Goal: Transaction & Acquisition: Purchase product/service

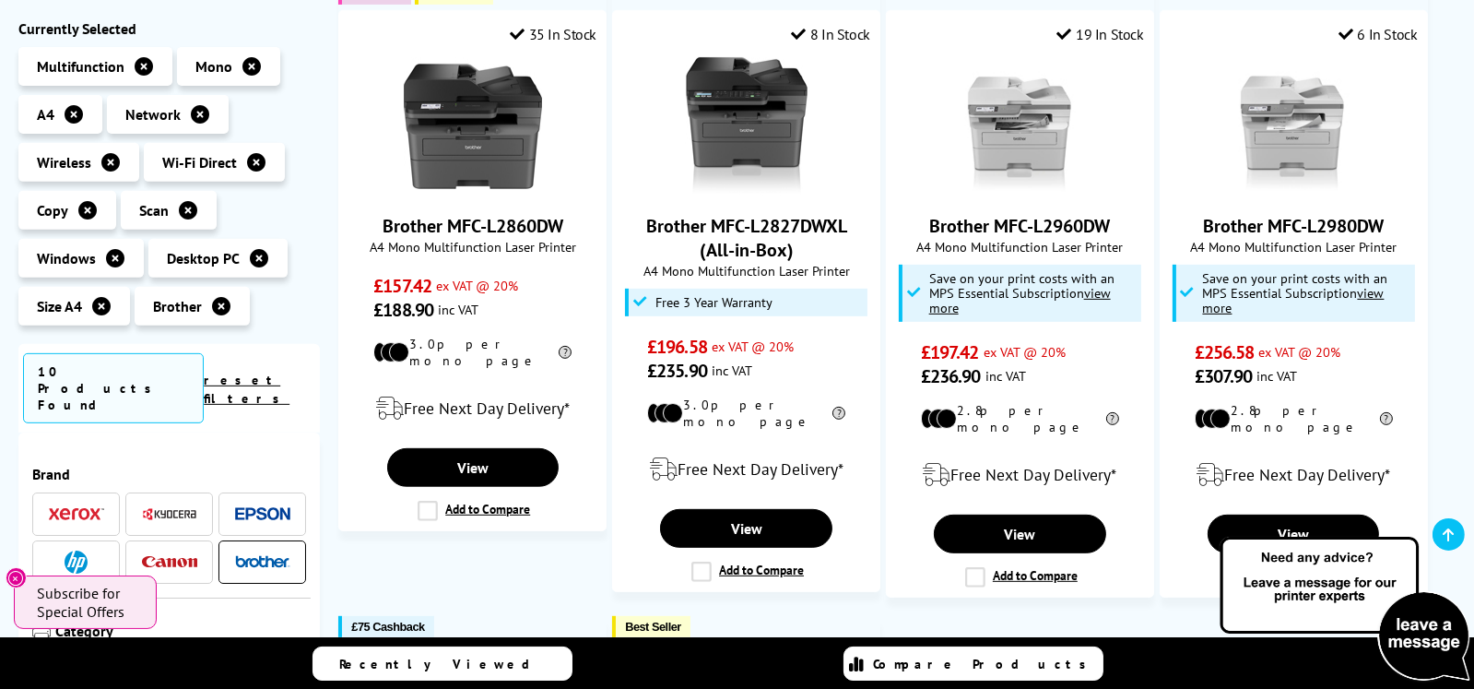
scroll to position [1014, 0]
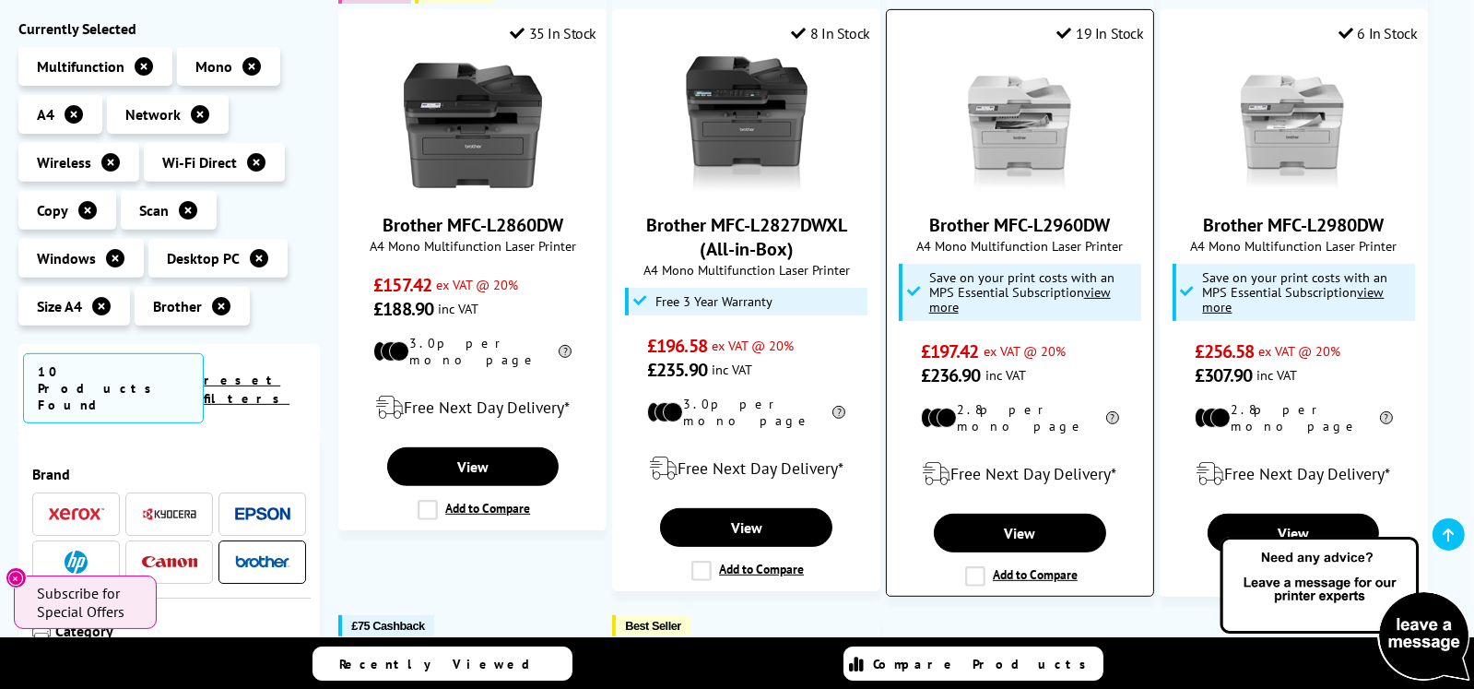
click at [976, 566] on label "Add to Compare" at bounding box center [1021, 576] width 112 height 20
click at [0, 0] on input "Add to Compare" at bounding box center [0, 0] width 0 height 0
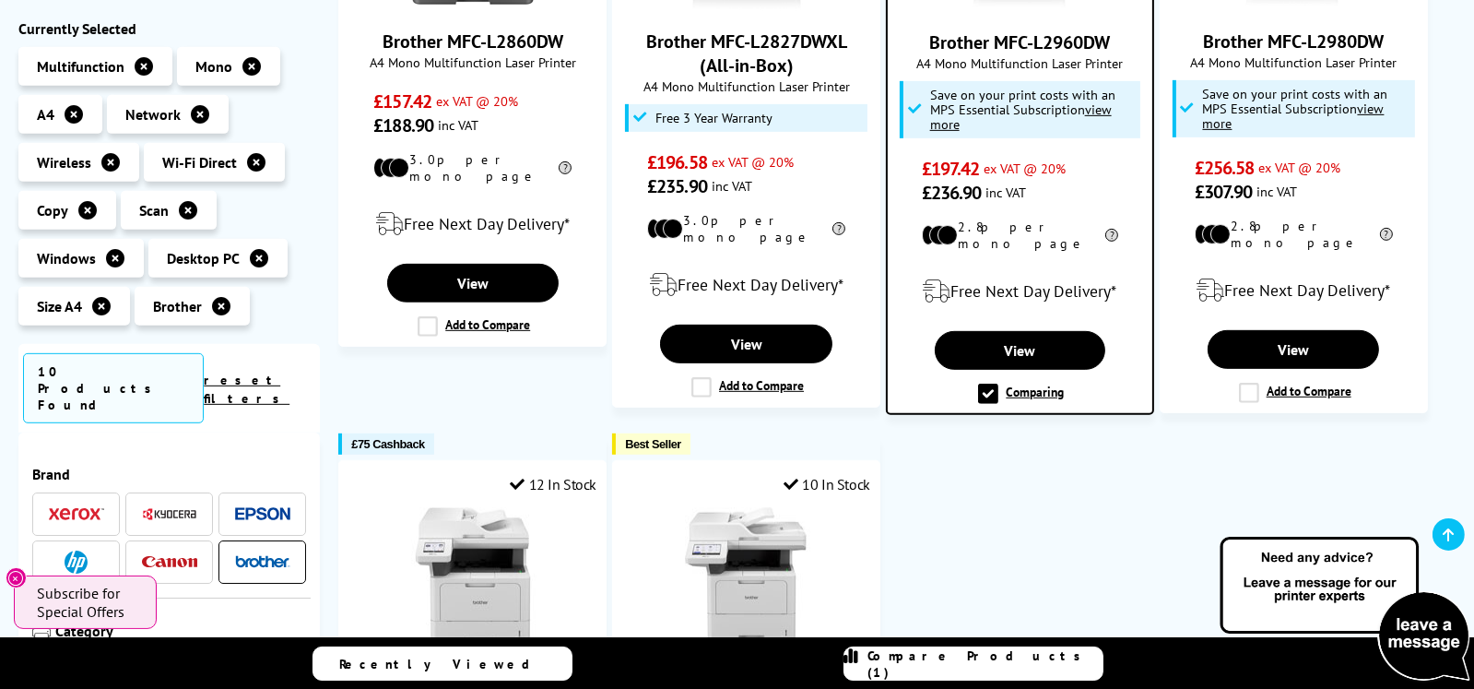
scroll to position [1106, 0]
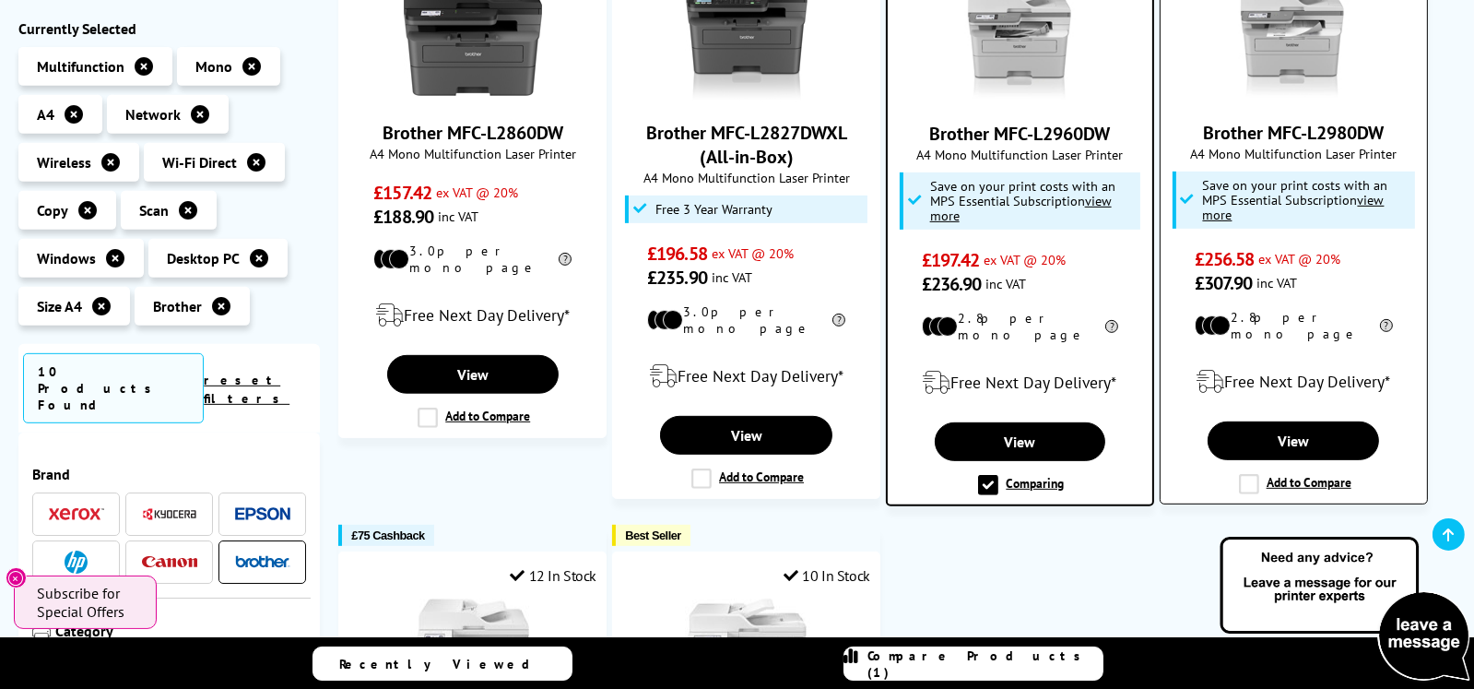
click at [1254, 474] on label "Add to Compare" at bounding box center [1295, 484] width 112 height 20
click at [0, 0] on input "Add to Compare" at bounding box center [0, 0] width 0 height 0
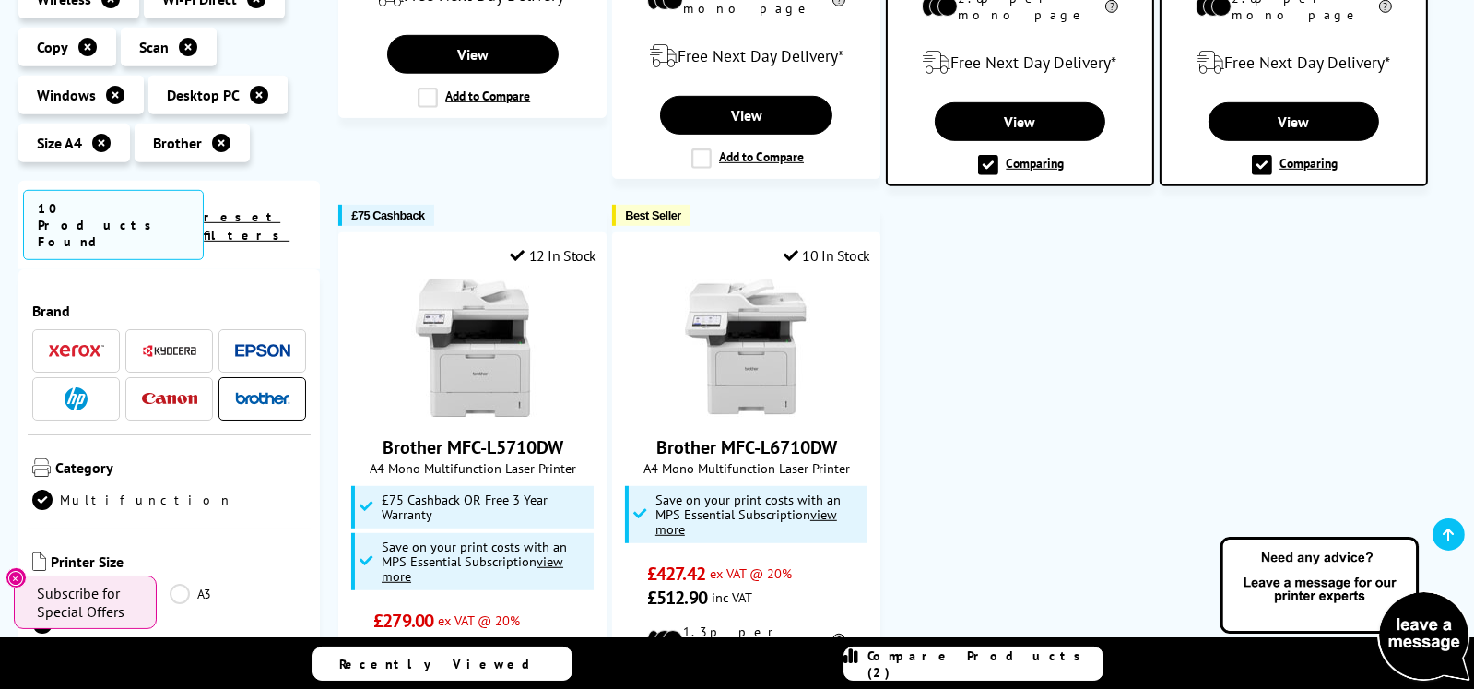
scroll to position [1382, 0]
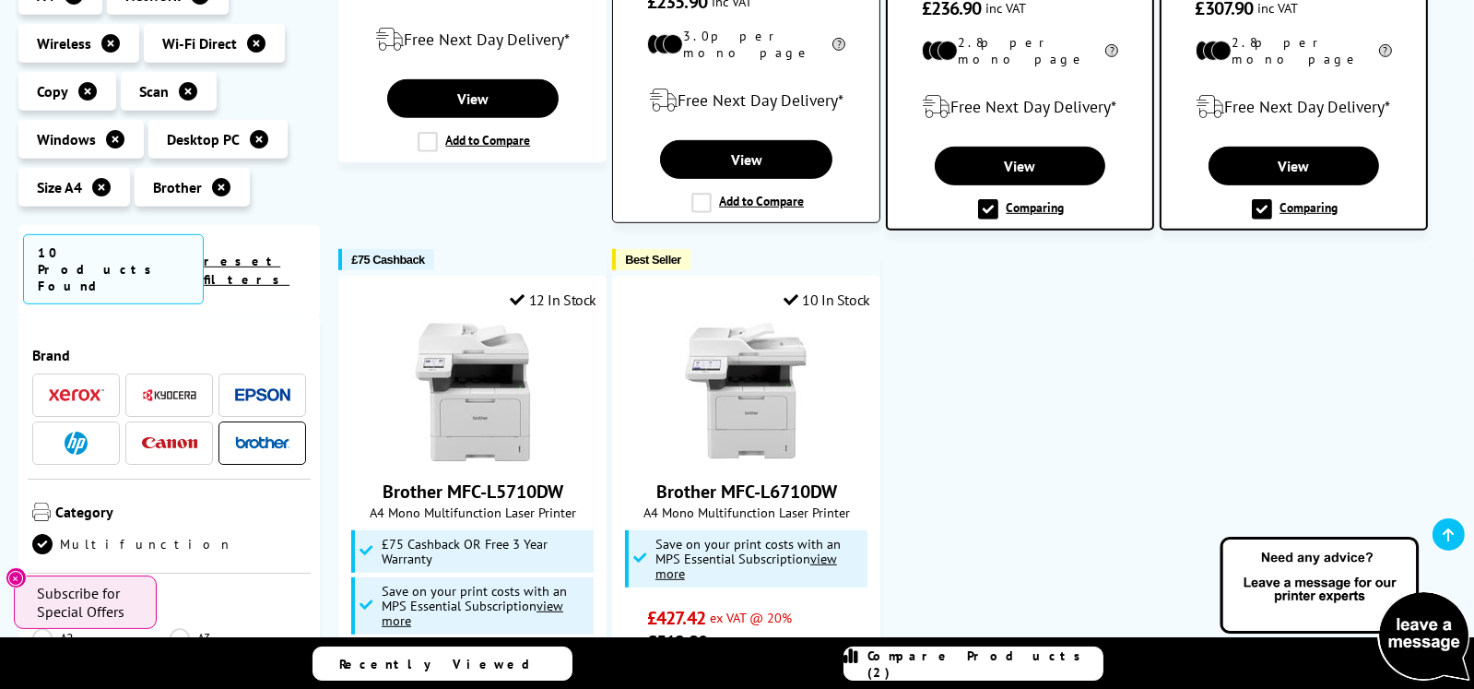
click at [697, 193] on label "Add to Compare" at bounding box center [747, 203] width 112 height 20
click at [0, 0] on input "Add to Compare" at bounding box center [0, 0] width 0 height 0
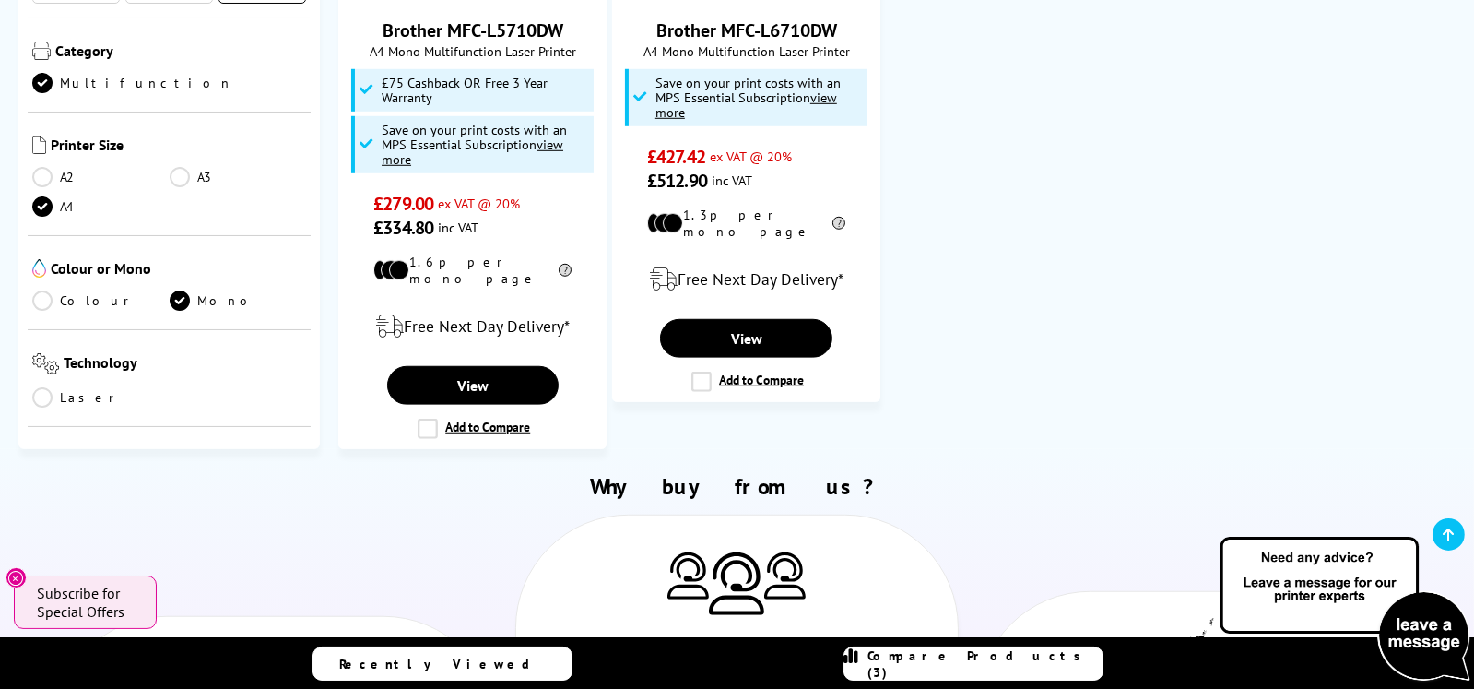
scroll to position [1842, 0]
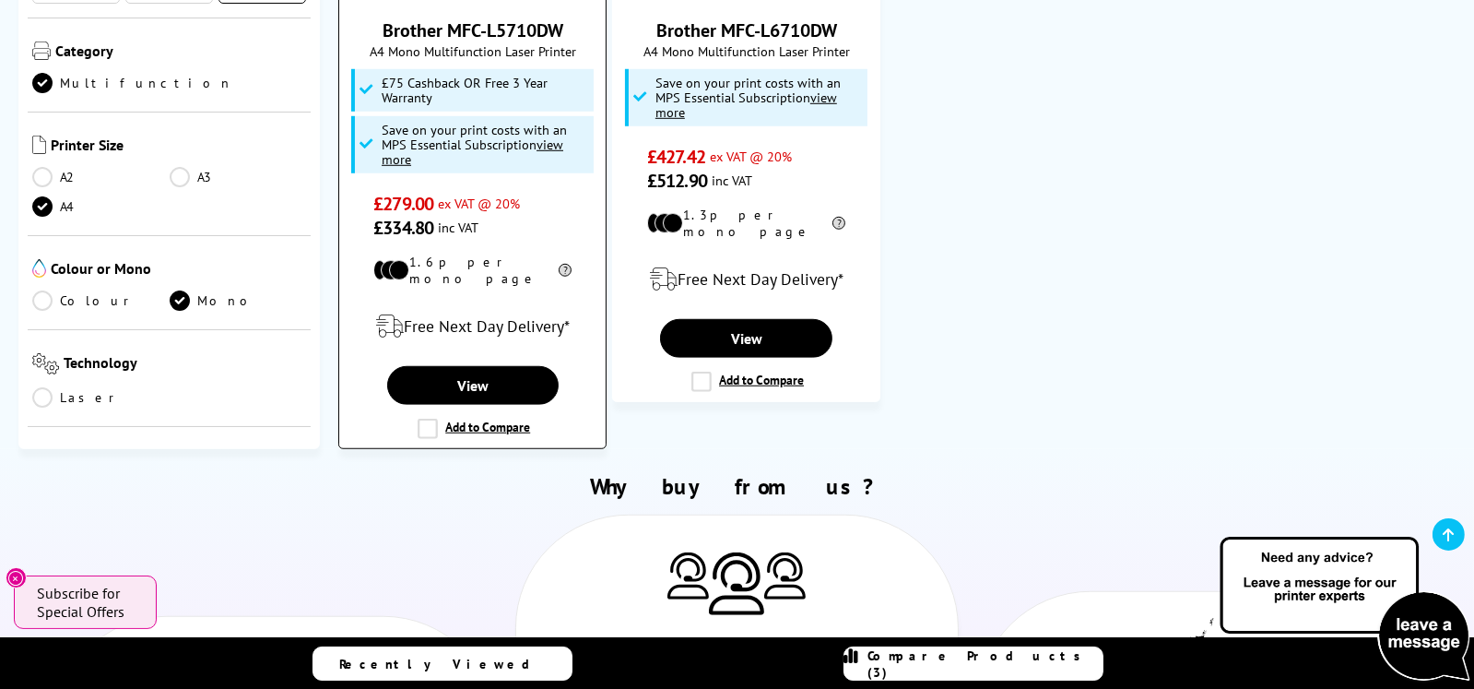
click at [424, 418] on label "Add to Compare" at bounding box center [474, 428] width 112 height 20
click at [0, 0] on input "Add to Compare" at bounding box center [0, 0] width 0 height 0
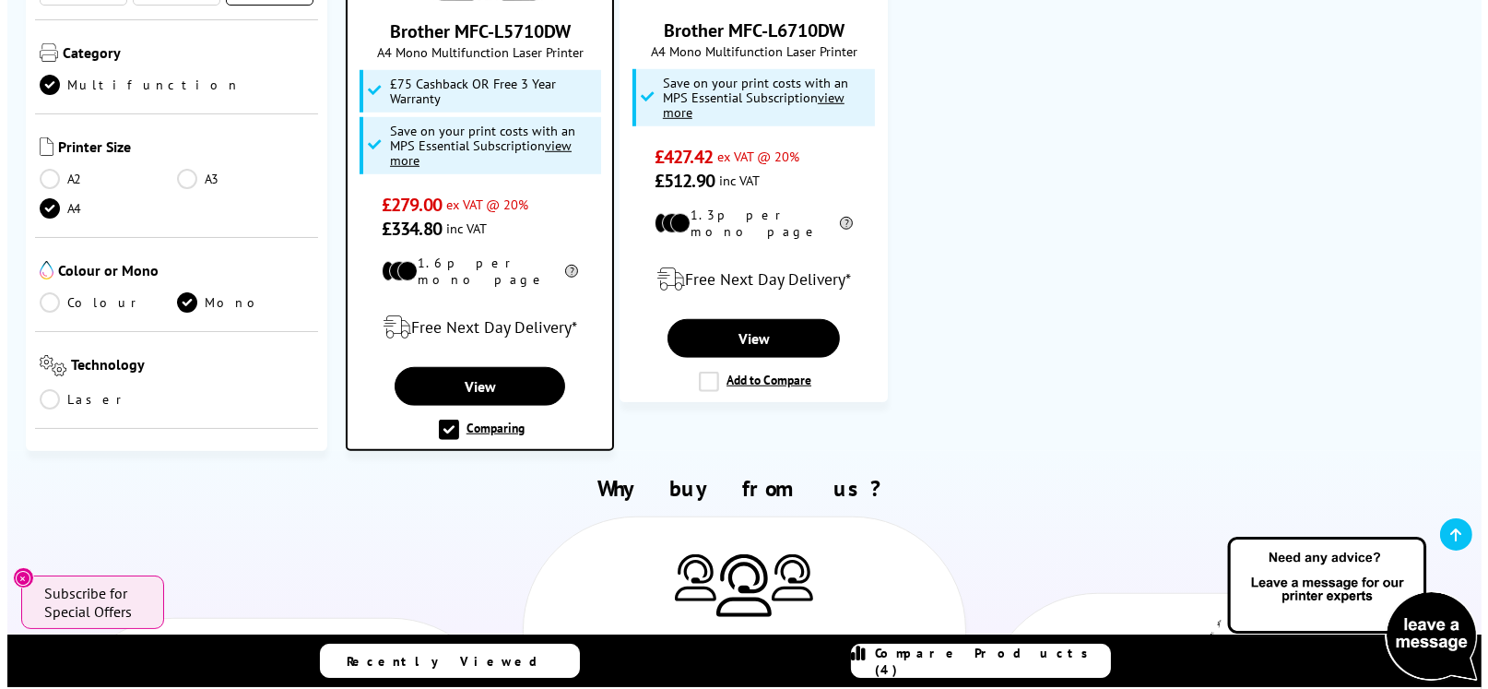
scroll to position [1843, 0]
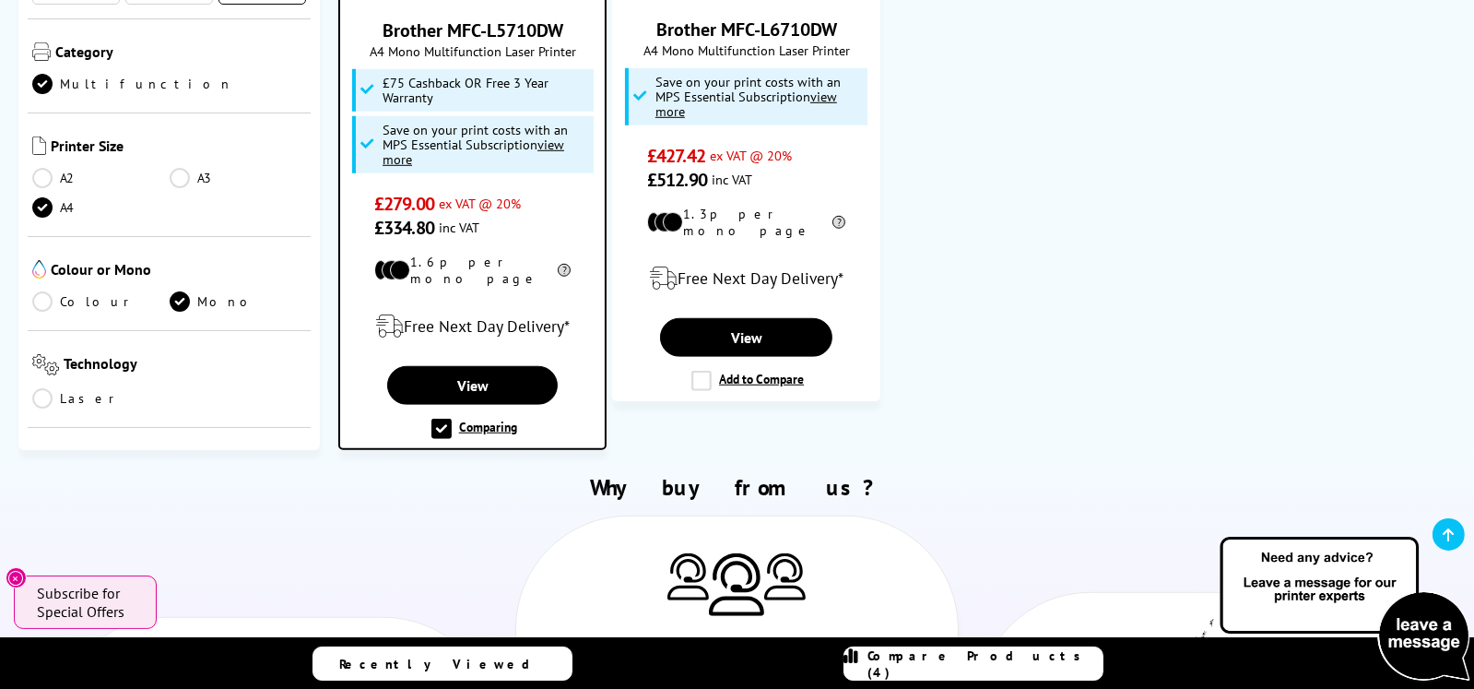
click at [972, 667] on span "Compare Products (4)" at bounding box center [985, 663] width 234 height 33
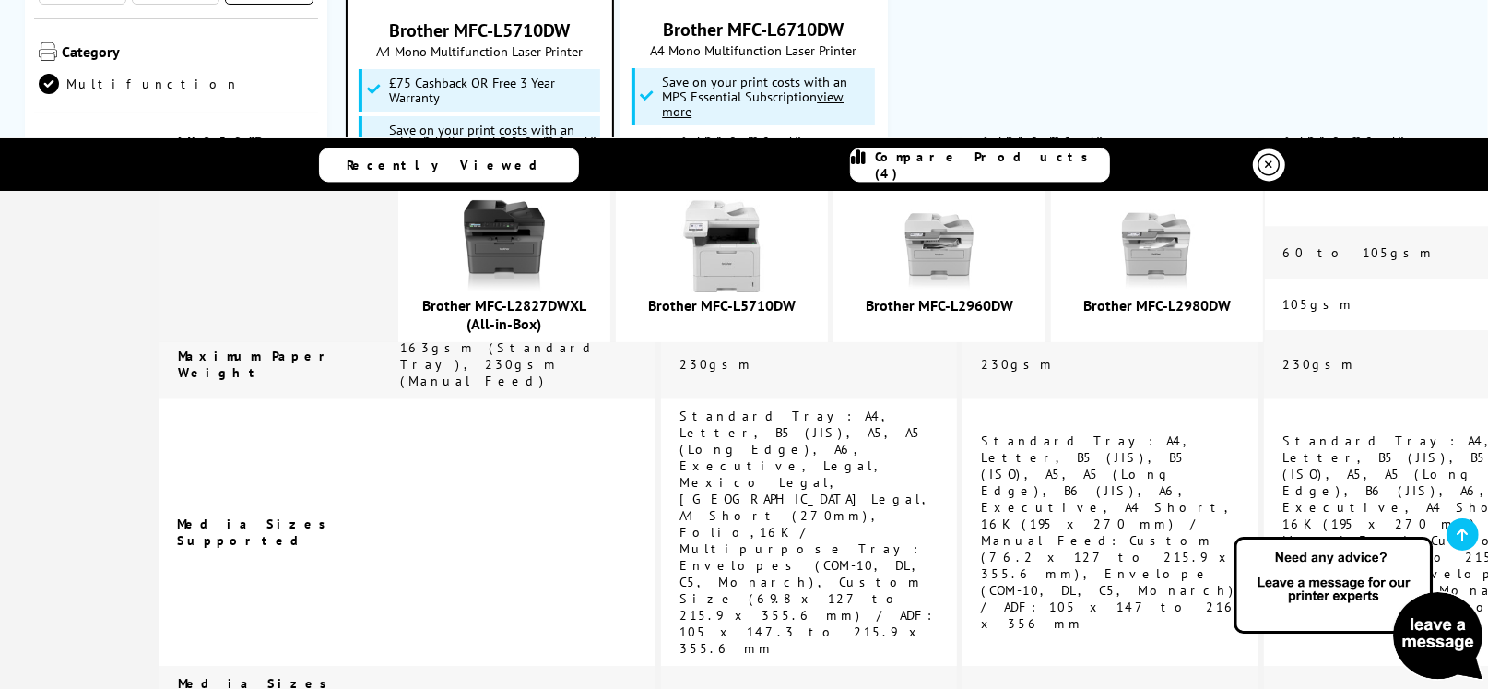
scroll to position [3225, 0]
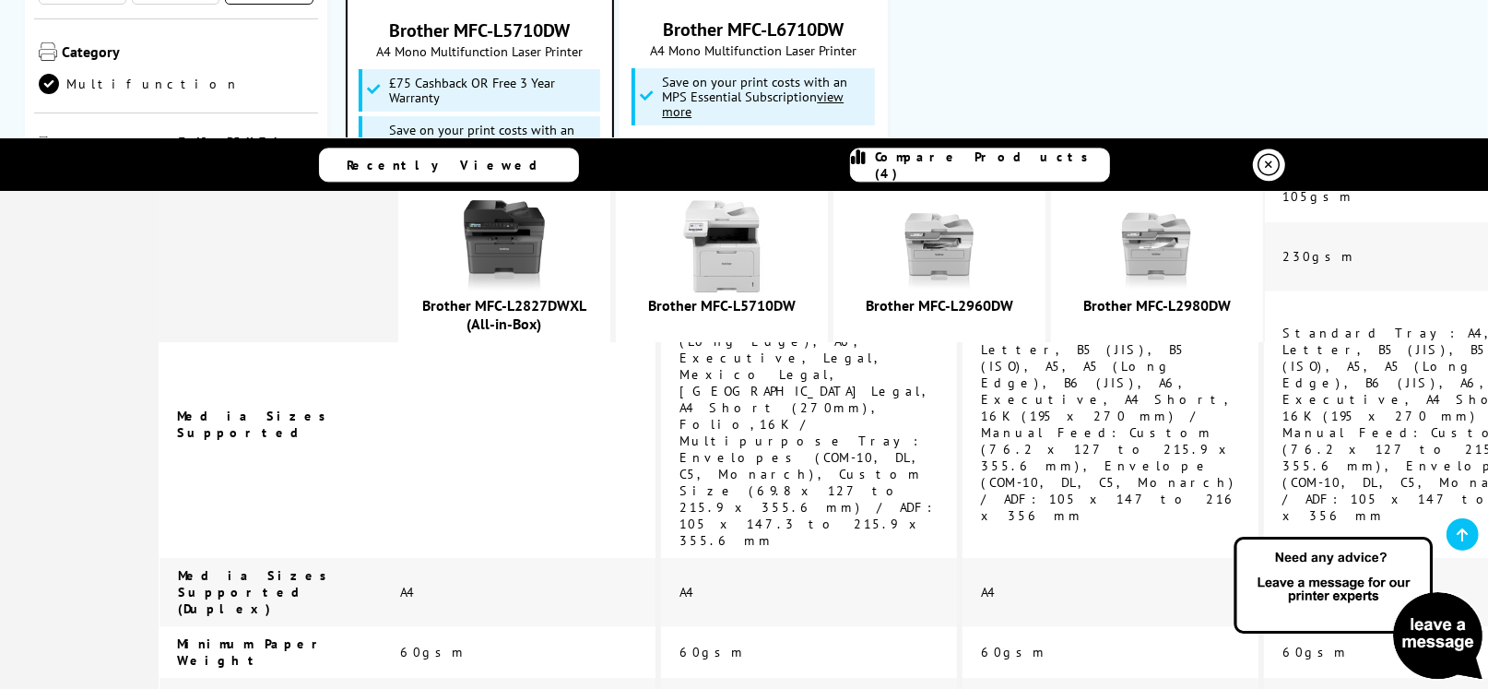
click at [735, 311] on link "Brother MFC-L5710DW" at bounding box center [721, 305] width 147 height 18
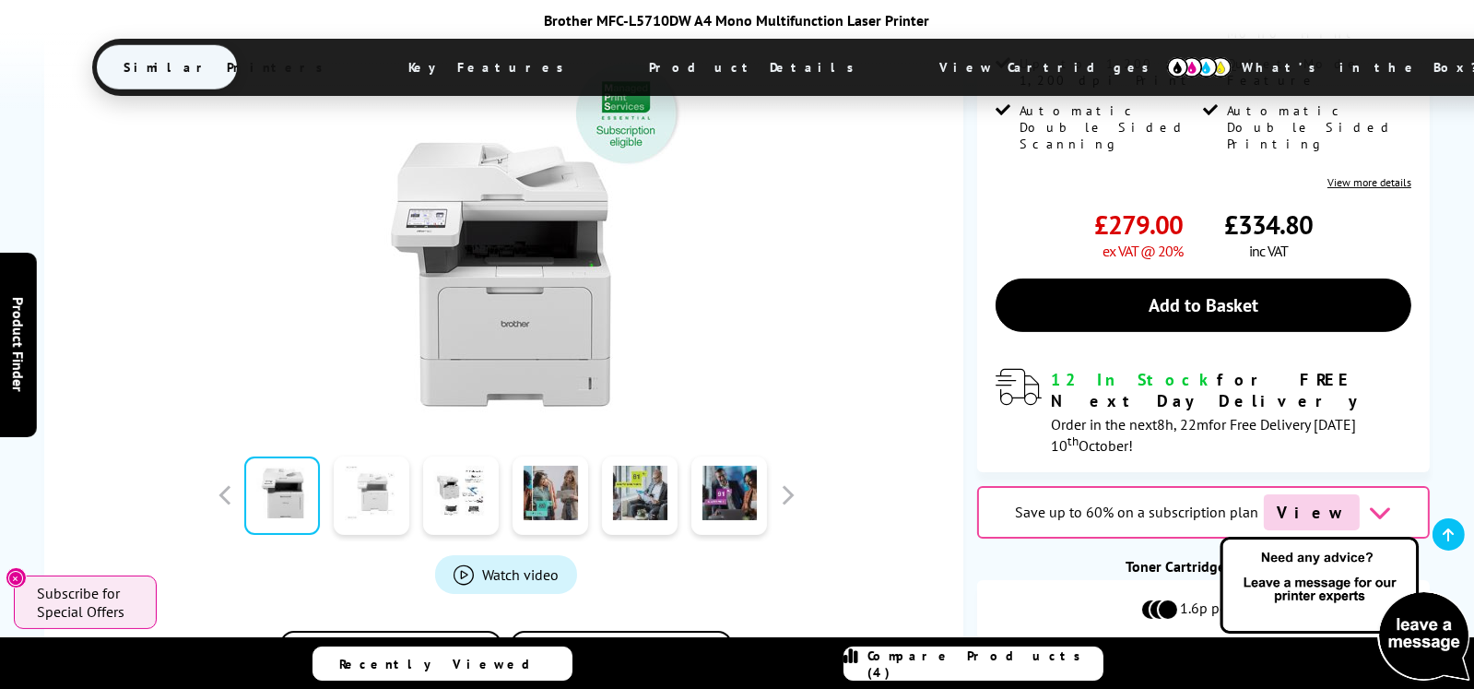
click at [363, 456] on link at bounding box center [373, 495] width 76 height 78
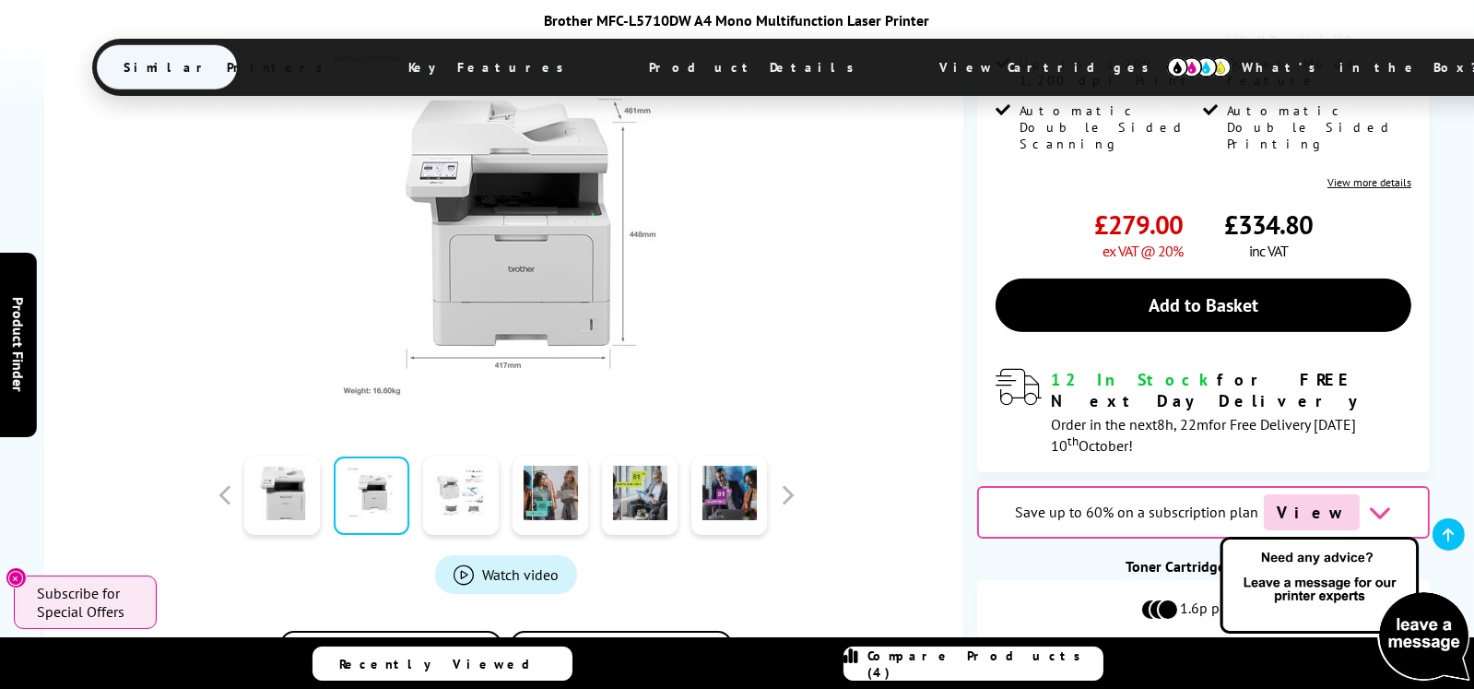
click at [436, 456] on link at bounding box center [462, 495] width 76 height 78
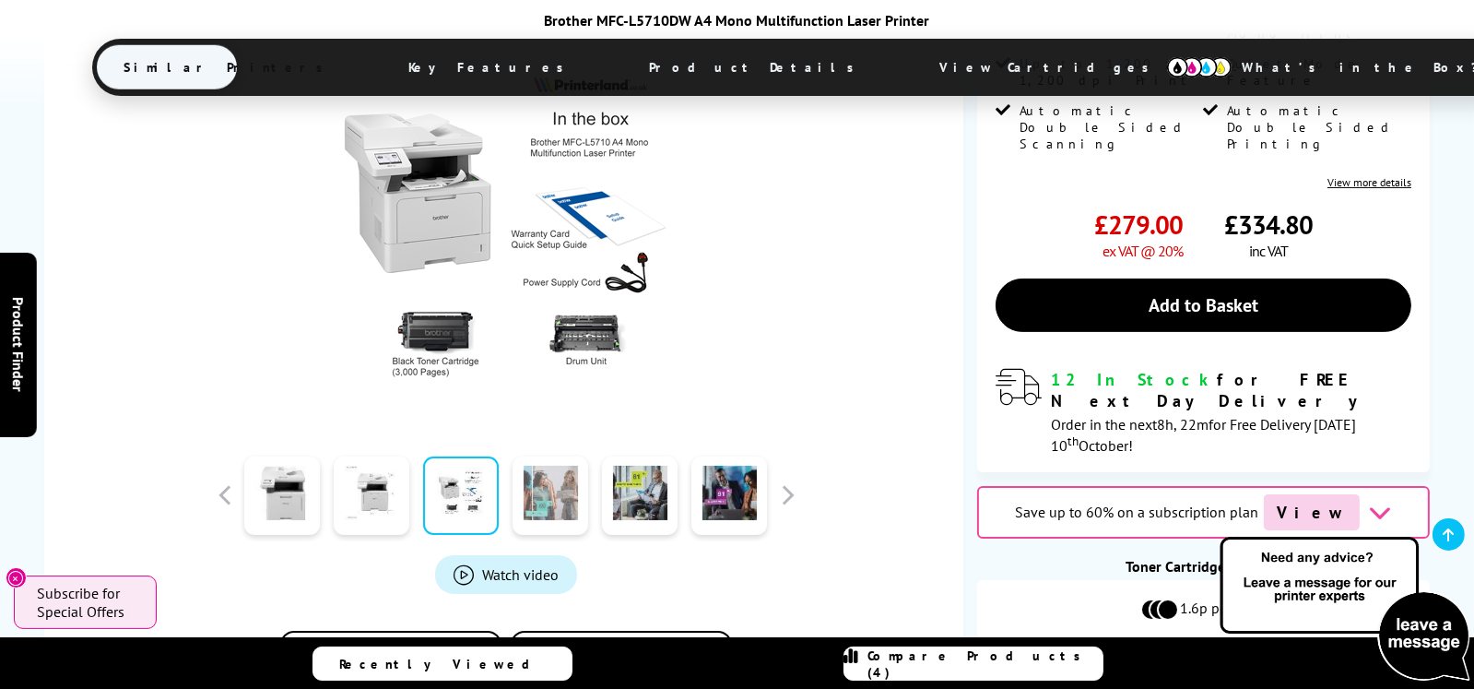
click at [552, 456] on link at bounding box center [551, 495] width 76 height 78
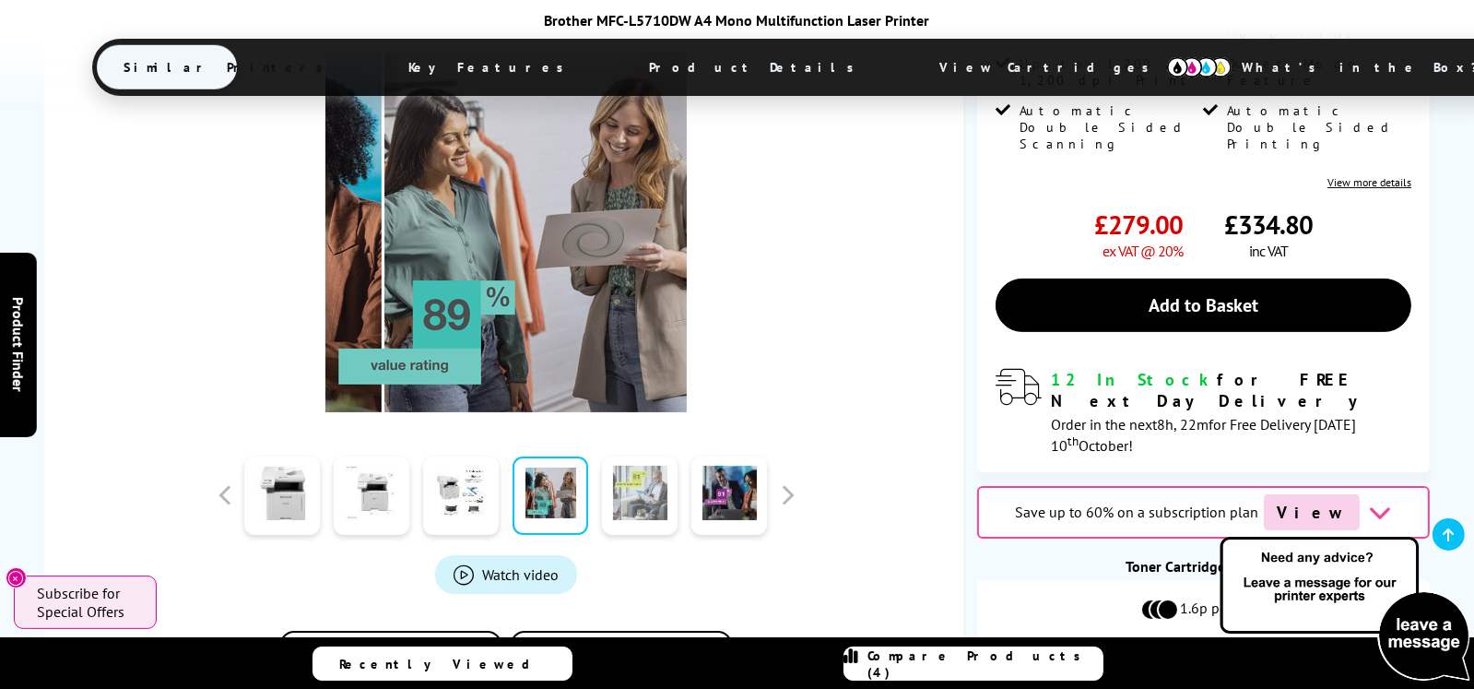
click at [635, 456] on link at bounding box center [641, 495] width 76 height 78
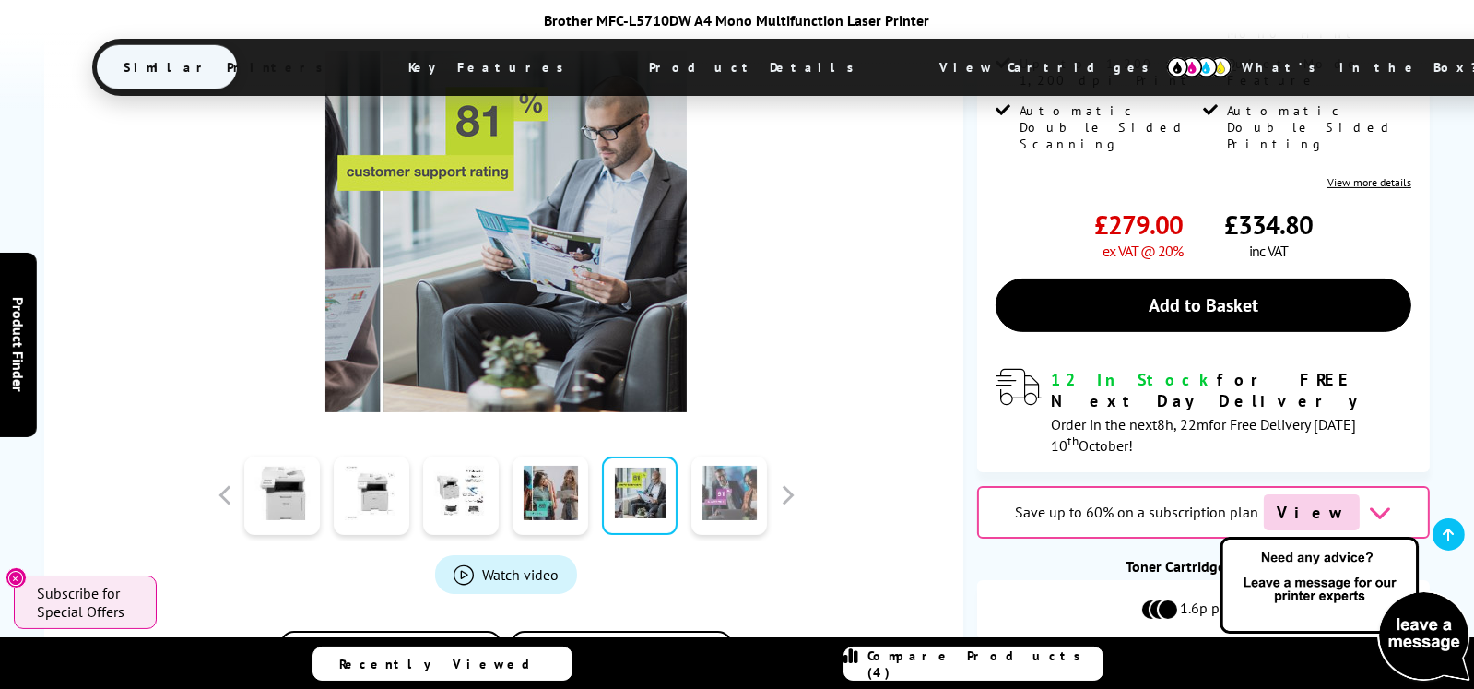
click at [724, 456] on link at bounding box center [730, 495] width 76 height 78
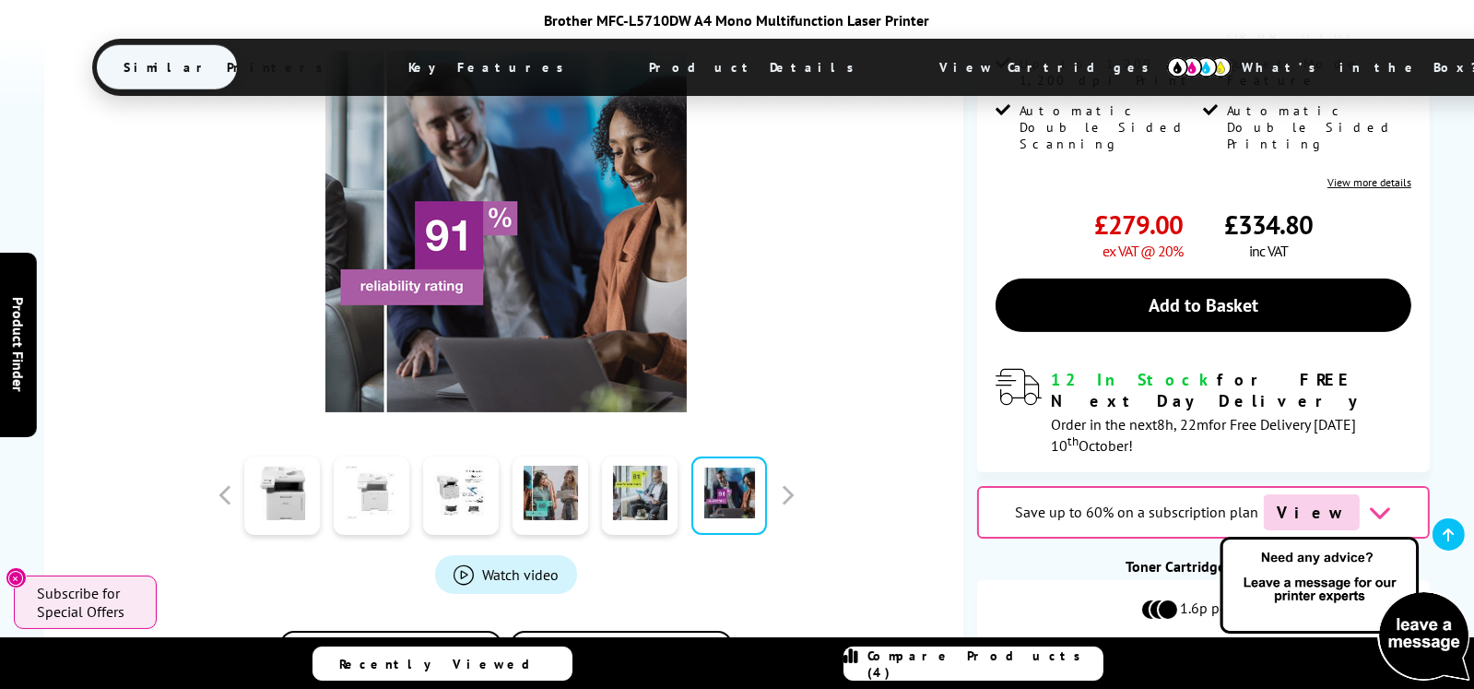
click at [384, 456] on link at bounding box center [373, 495] width 76 height 78
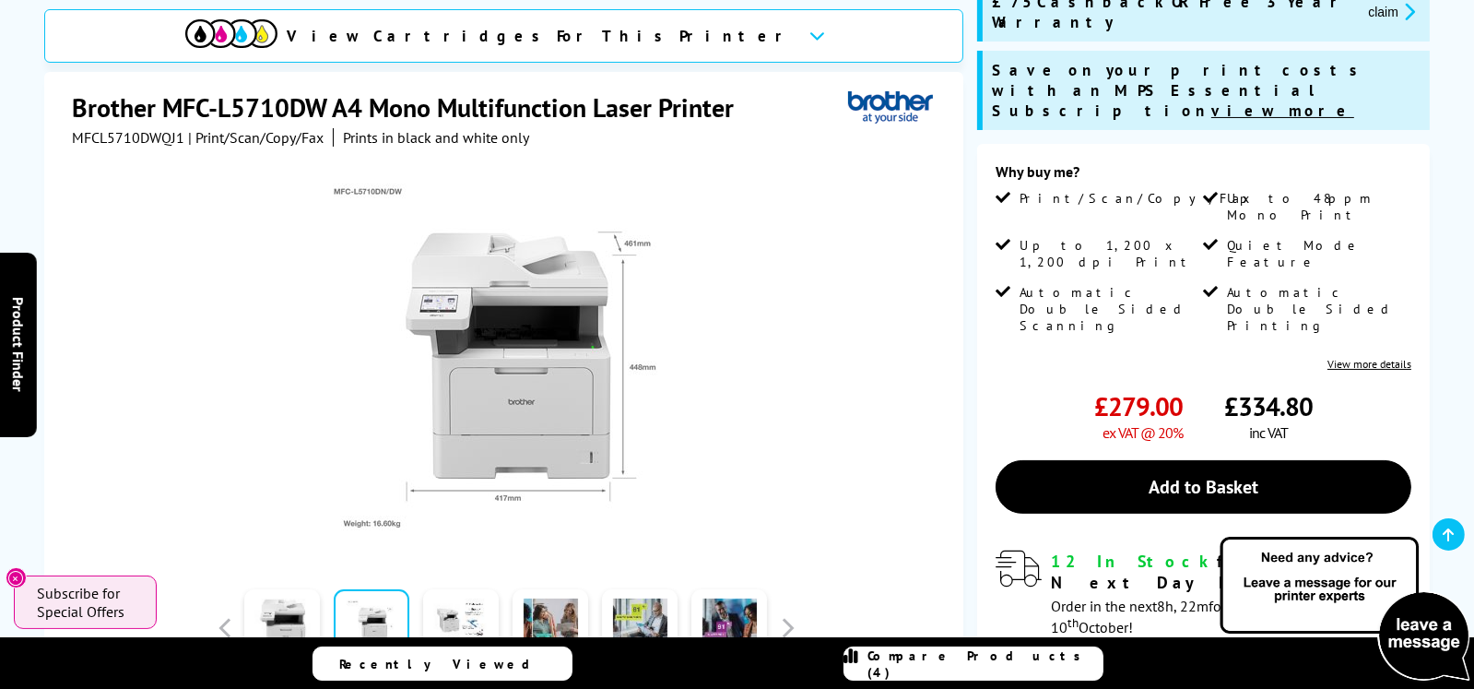
scroll to position [277, 0]
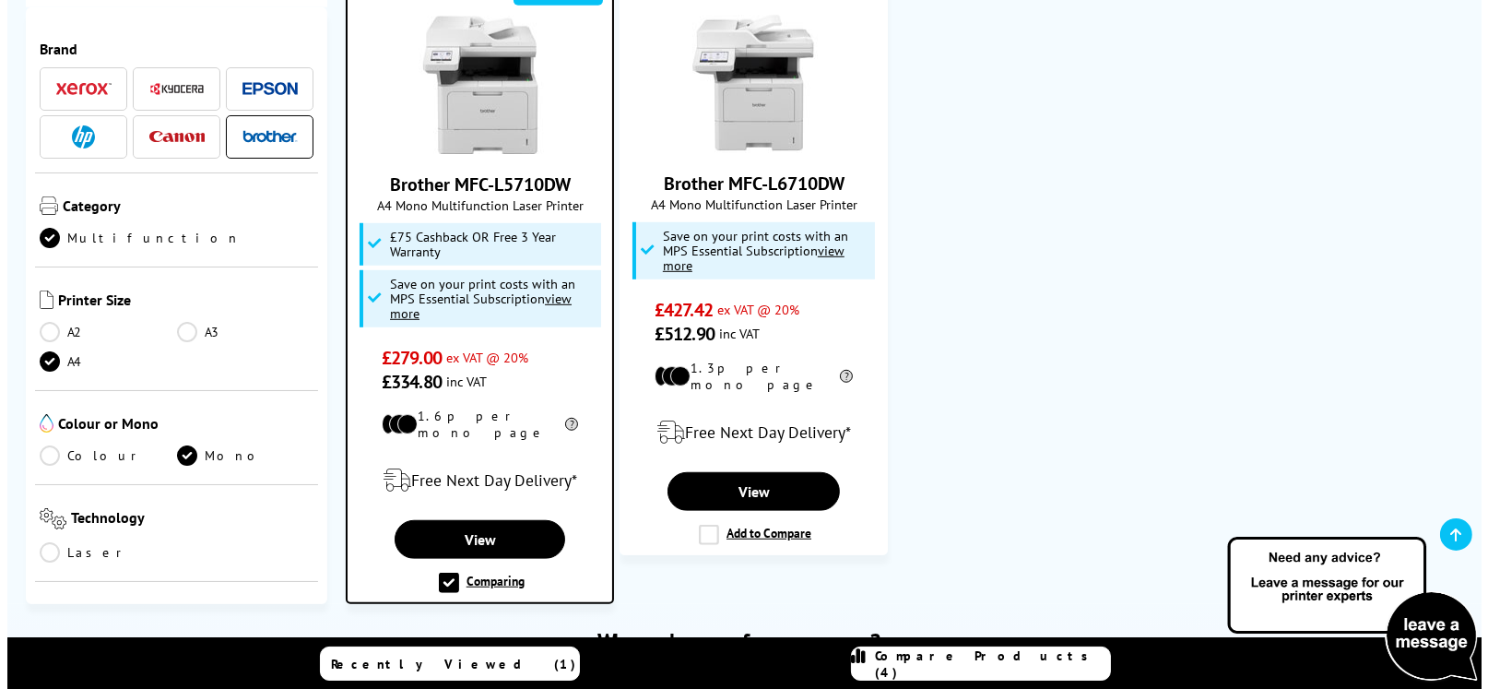
scroll to position [1475, 0]
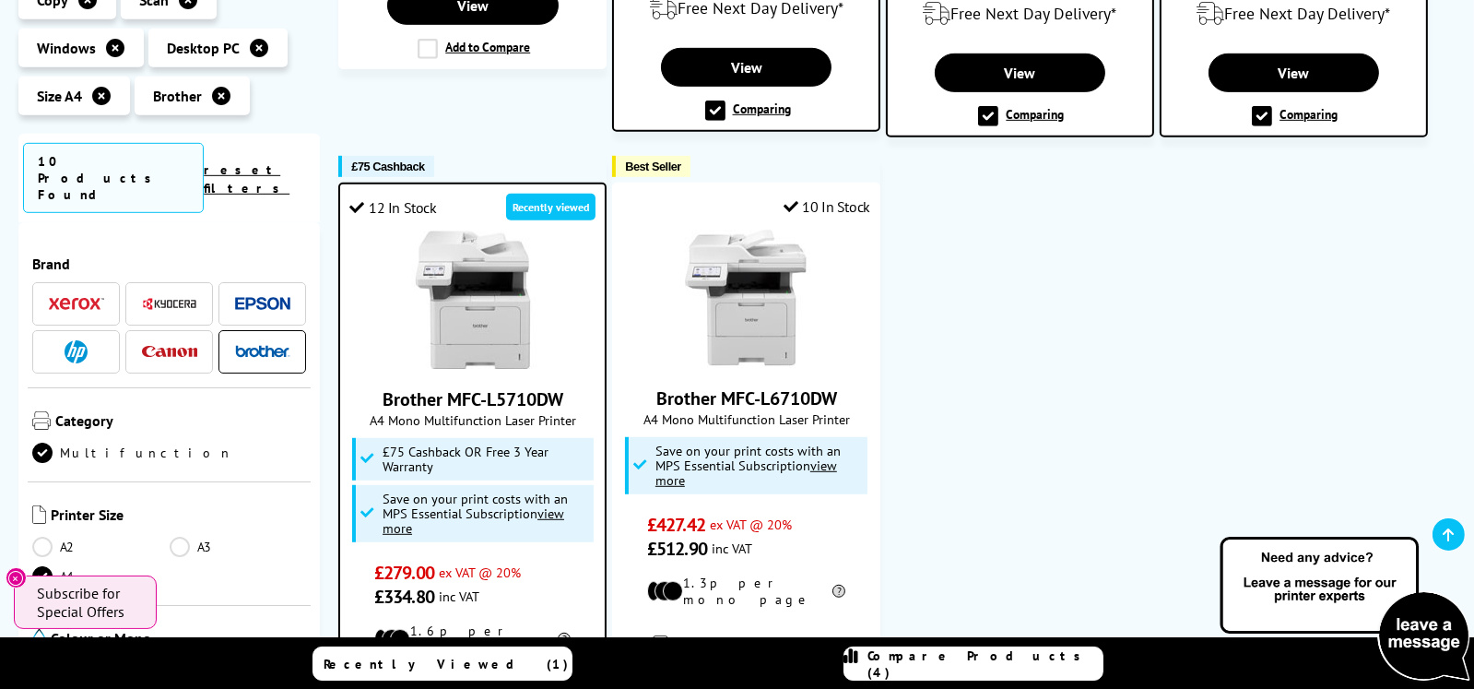
click at [946, 658] on span "Compare Products (4)" at bounding box center [985, 663] width 234 height 33
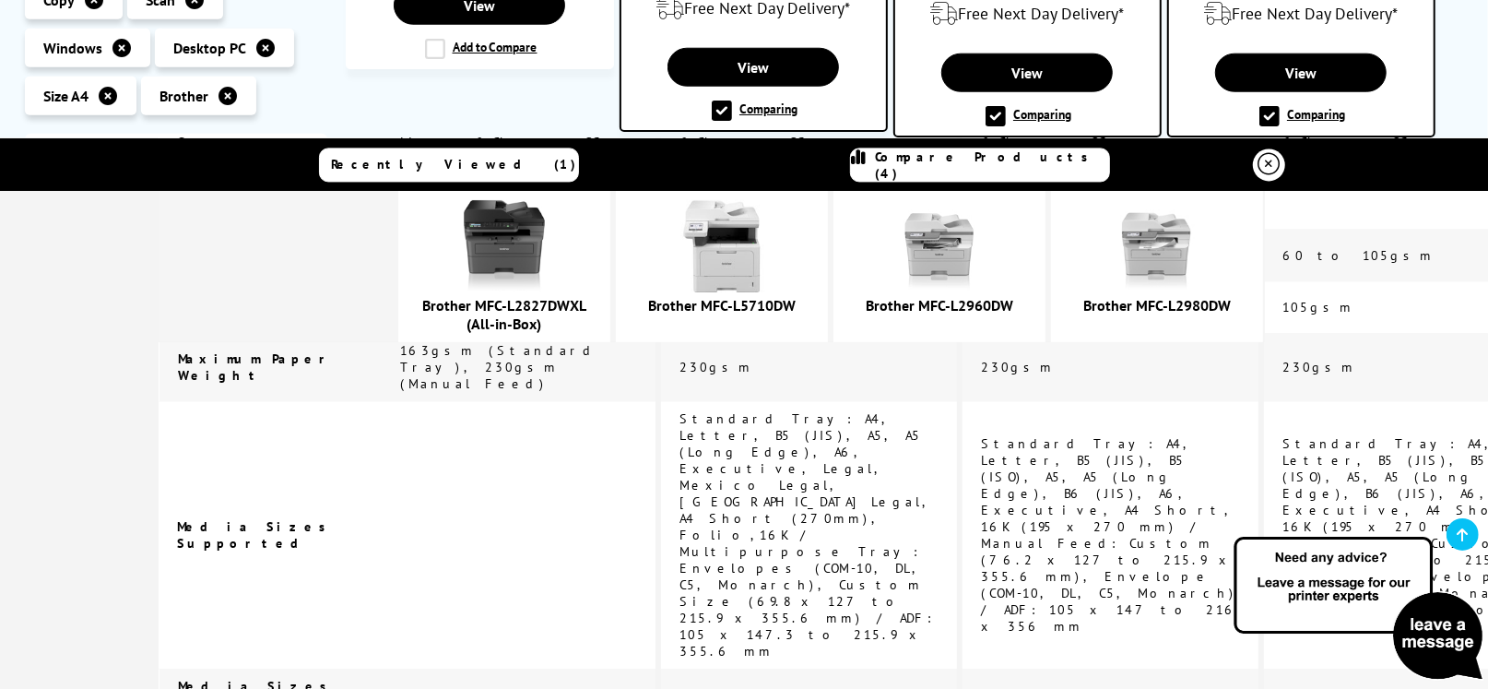
scroll to position [3225, 0]
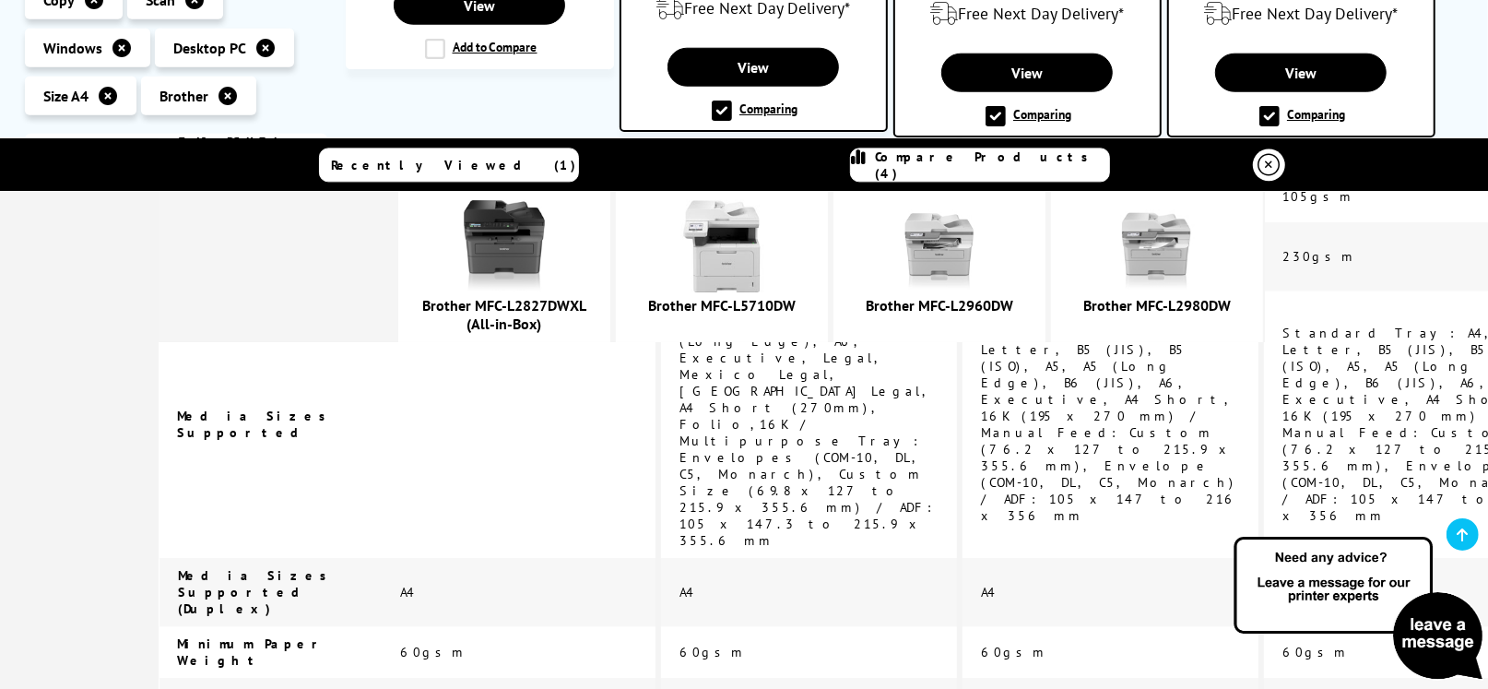
drag, startPoint x: 442, startPoint y: 495, endPoint x: 611, endPoint y: 533, distance: 172.9
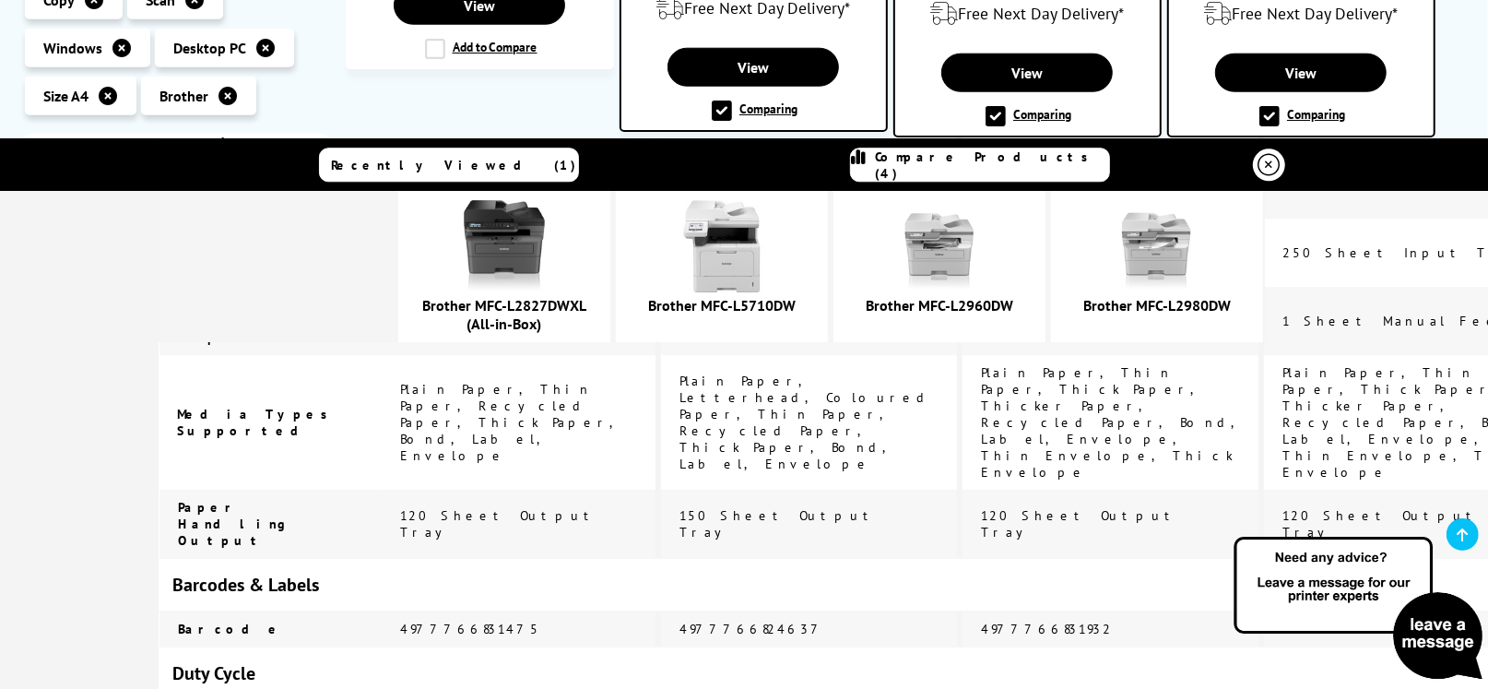
scroll to position [3799, 0]
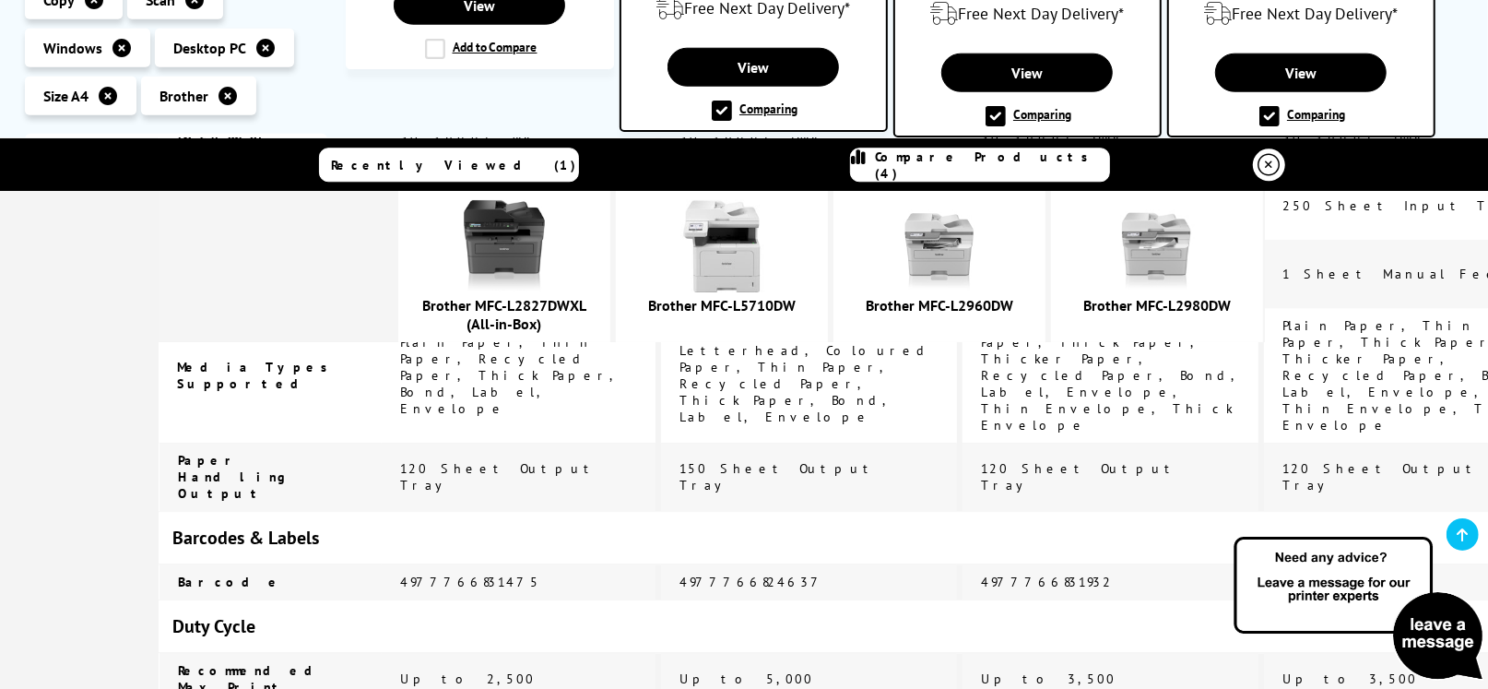
click at [748, 298] on link "Brother MFC-L5710DW" at bounding box center [721, 305] width 147 height 18
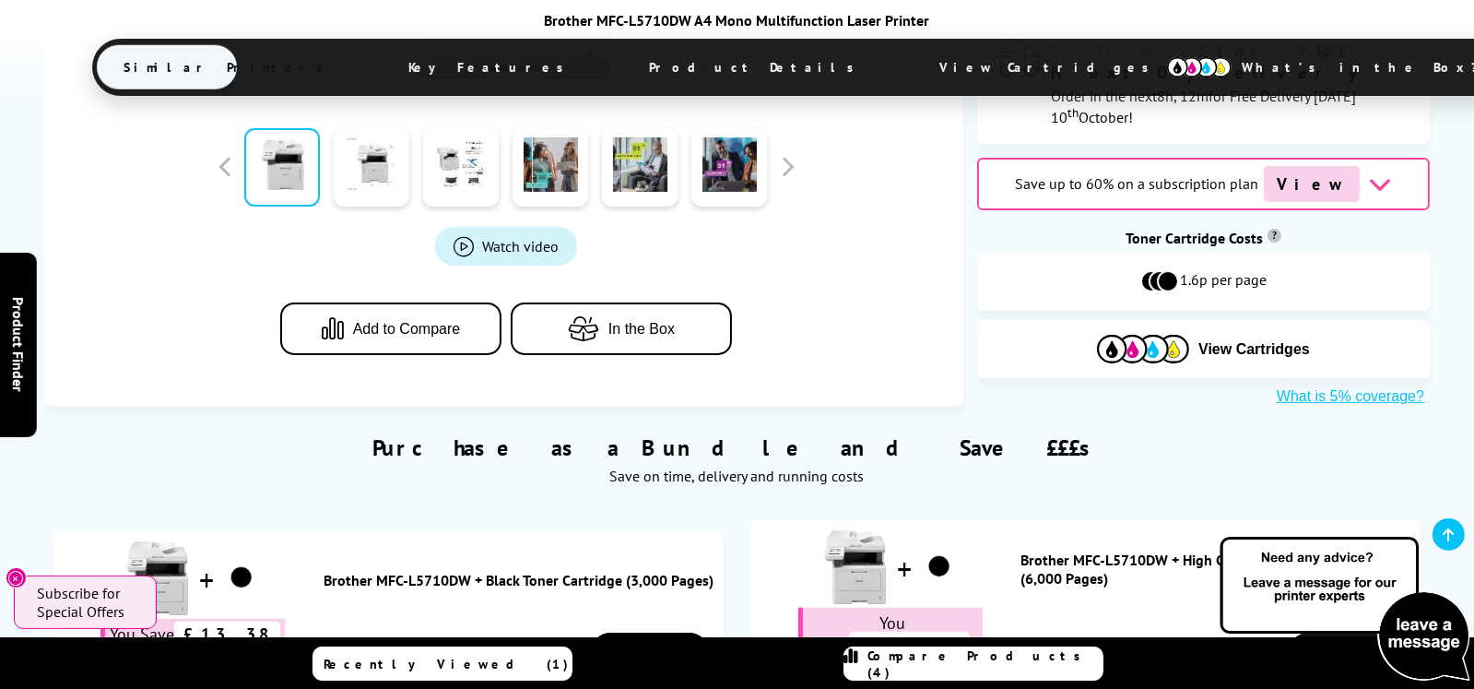
scroll to position [1014, 0]
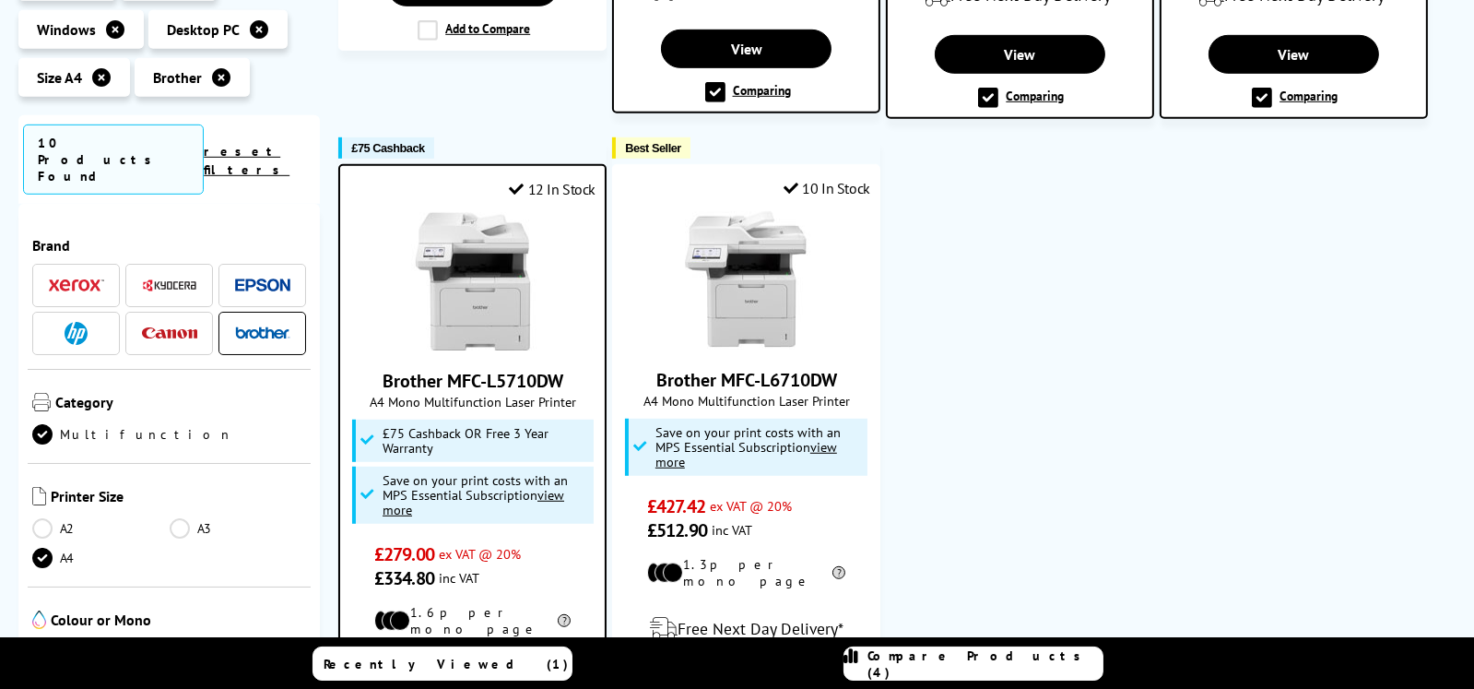
scroll to position [1475, 0]
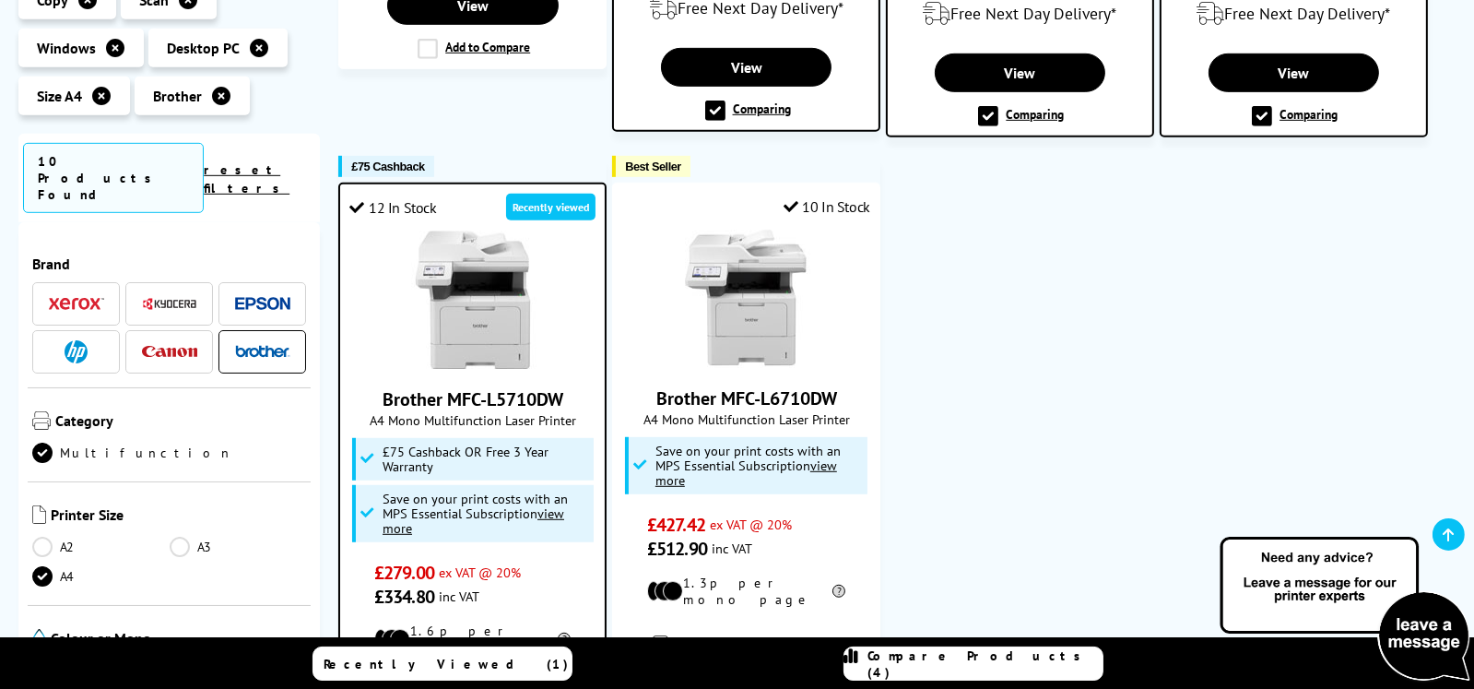
click at [995, 663] on span "Compare Products (4)" at bounding box center [985, 663] width 234 height 33
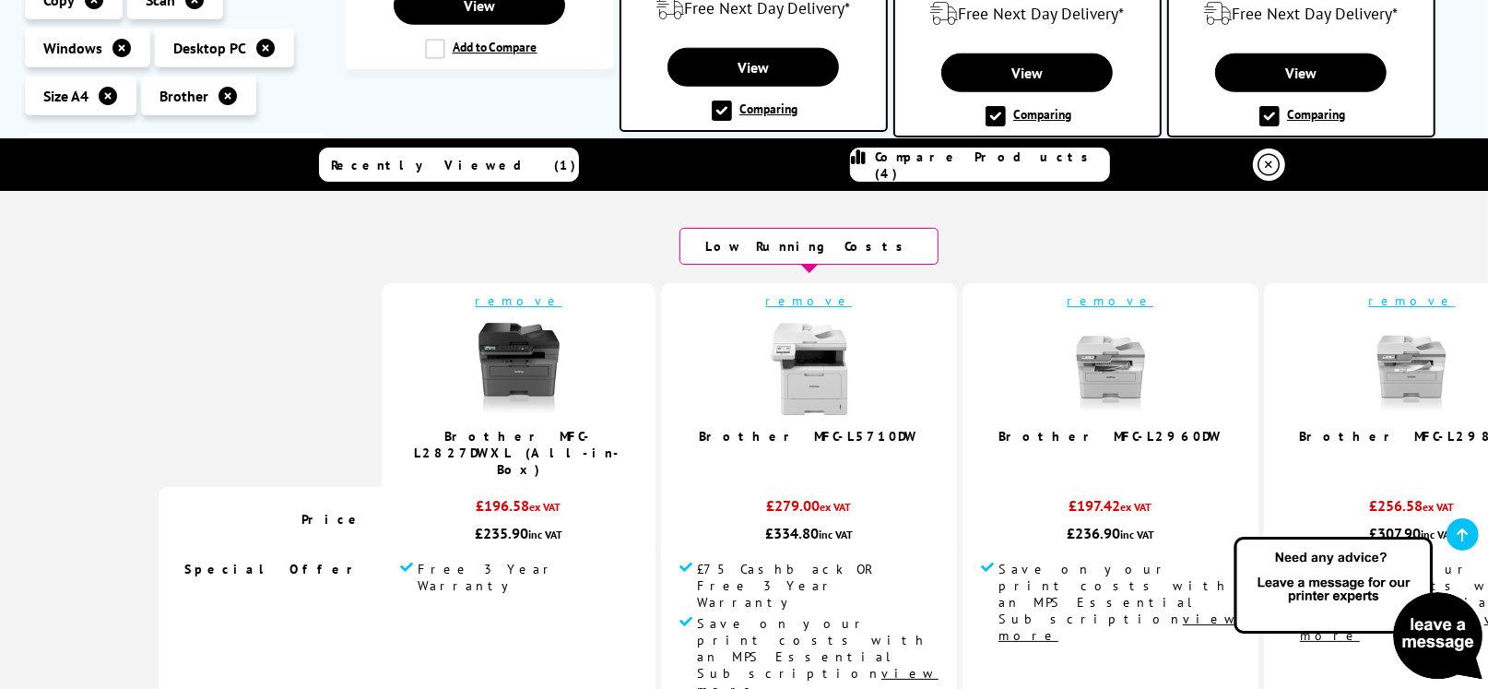
click at [983, 159] on span "Compare Products (4)" at bounding box center [992, 164] width 234 height 33
click at [766, 296] on link "remove" at bounding box center [809, 300] width 87 height 17
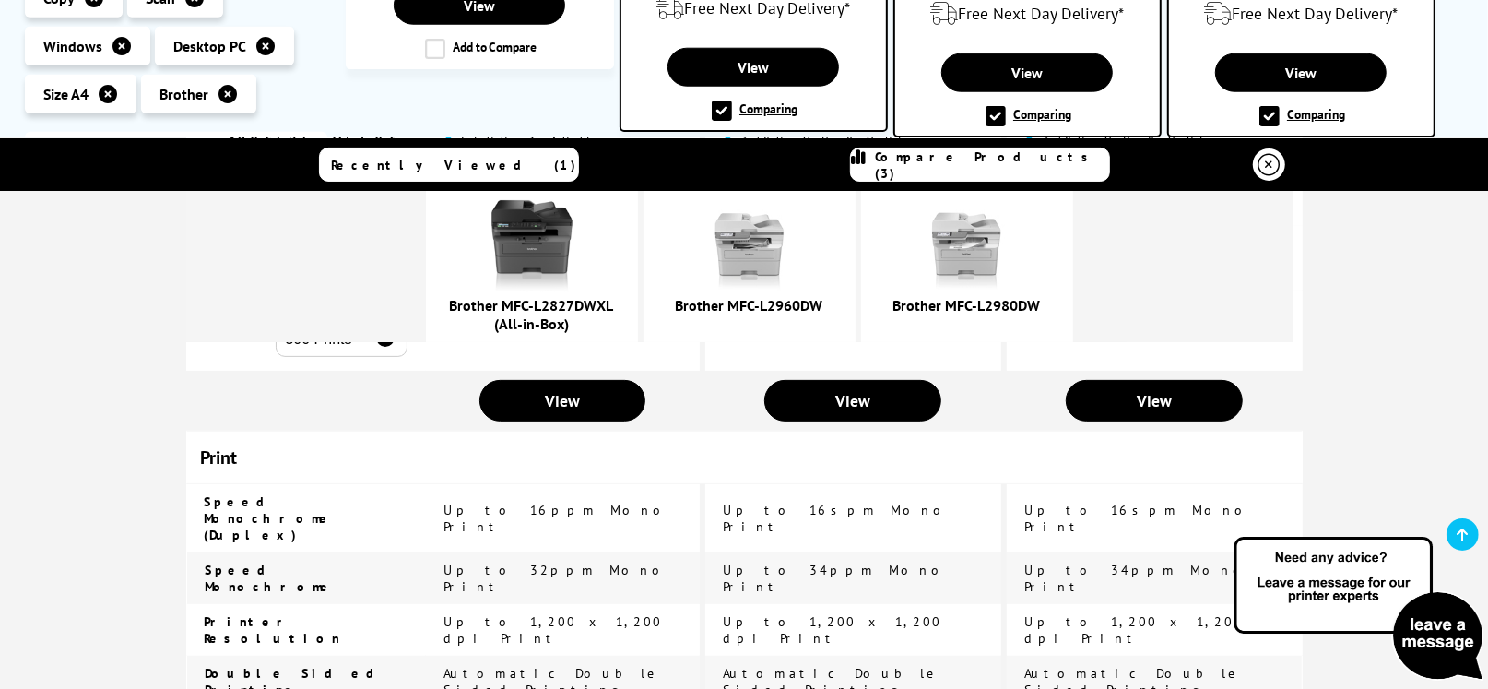
scroll to position [460, 0]
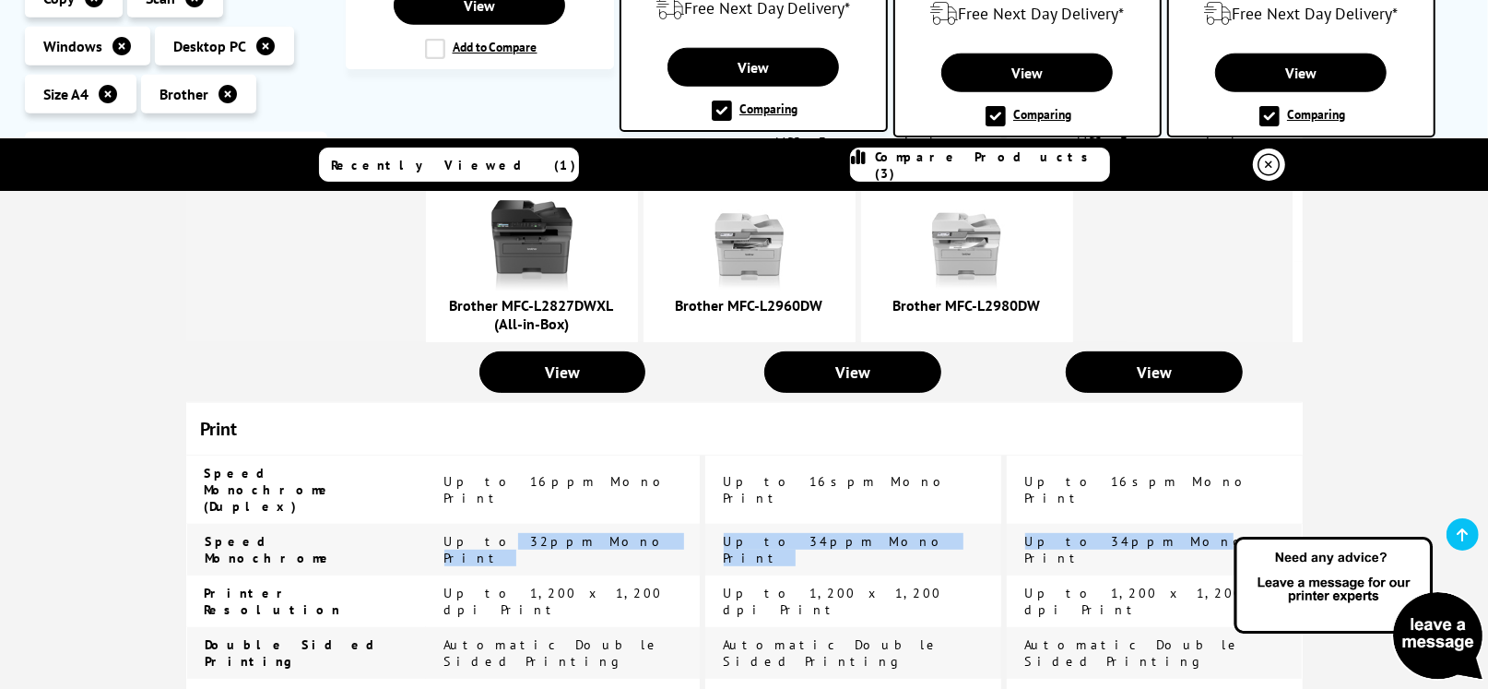
drag, startPoint x: 581, startPoint y: 444, endPoint x: 1087, endPoint y: 438, distance: 506.1
click at [1087, 524] on tr "Speed Monochrome Up to 32ppm Mono Print Up to 34ppm Mono Print Up to 34ppm Mono…" at bounding box center [744, 550] width 1116 height 52
drag, startPoint x: 576, startPoint y: 485, endPoint x: 1118, endPoint y: 579, distance: 550.1
click at [1033, 627] on td "Automatic Double Sided Printing" at bounding box center [1155, 653] width 296 height 52
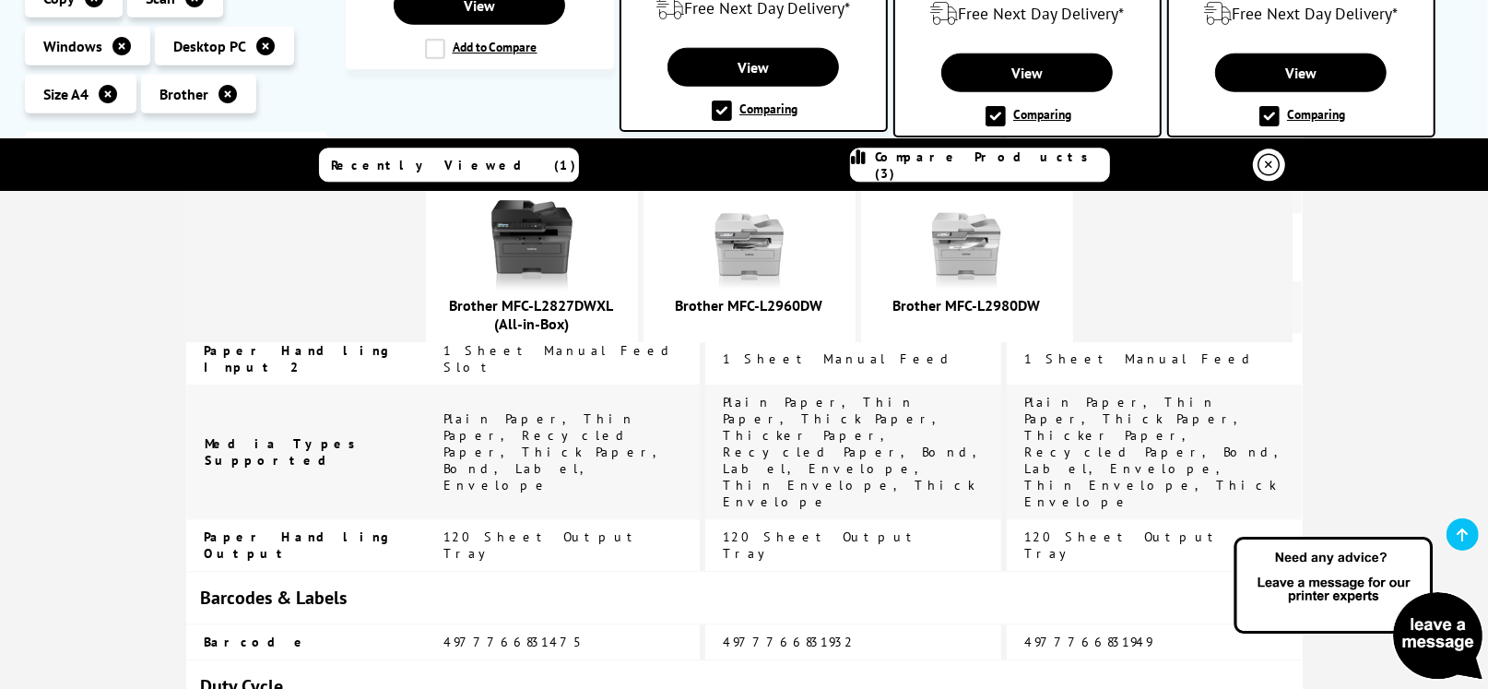
scroll to position [3502, 0]
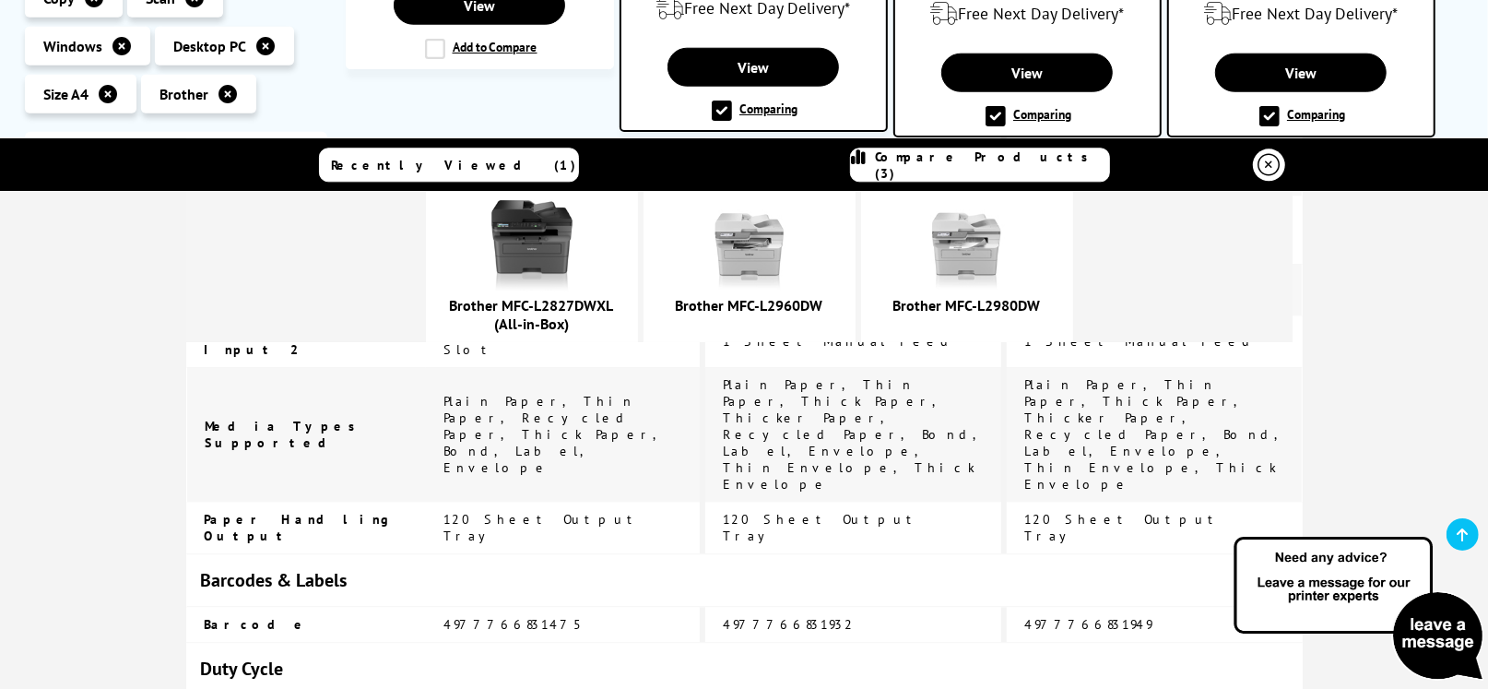
drag, startPoint x: 772, startPoint y: 384, endPoint x: 861, endPoint y: 398, distance: 89.6
drag, startPoint x: 984, startPoint y: 381, endPoint x: 1054, endPoint y: 407, distance: 75.0
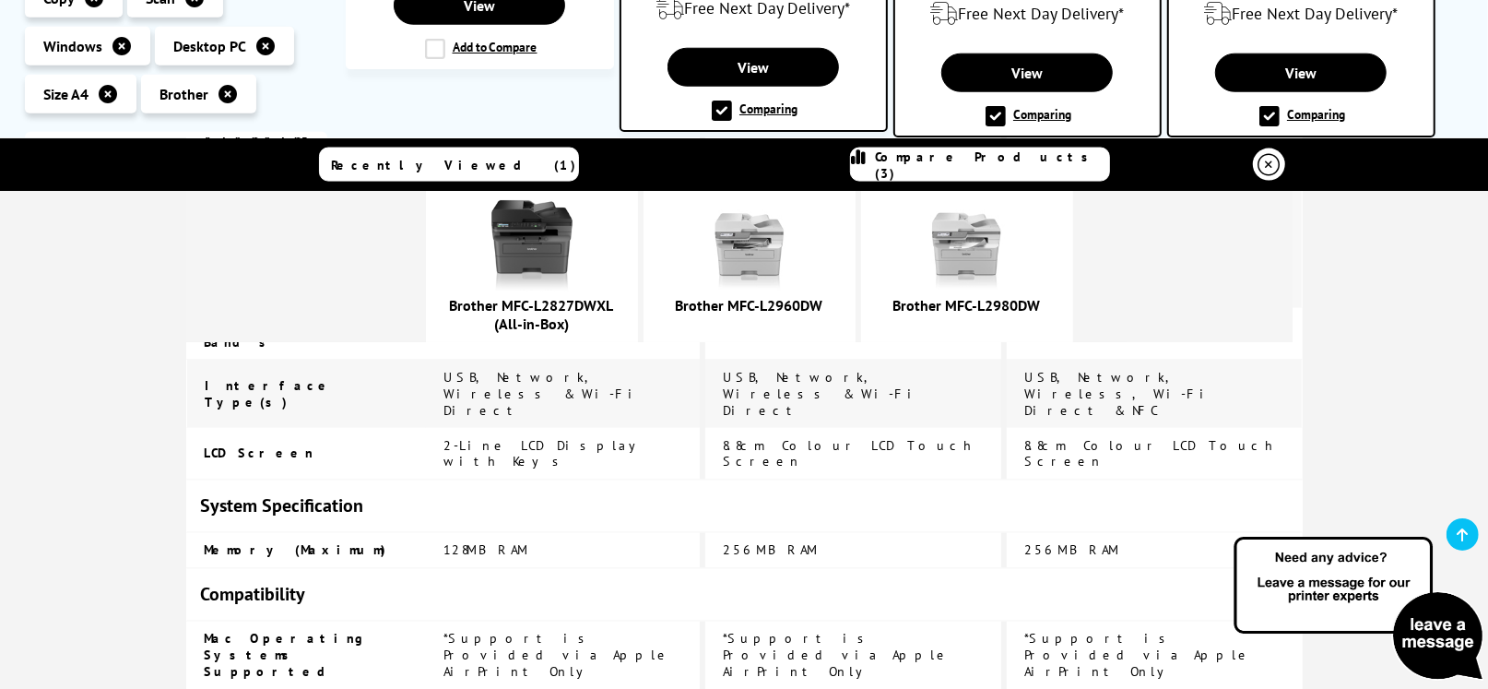
scroll to position [2037, 0]
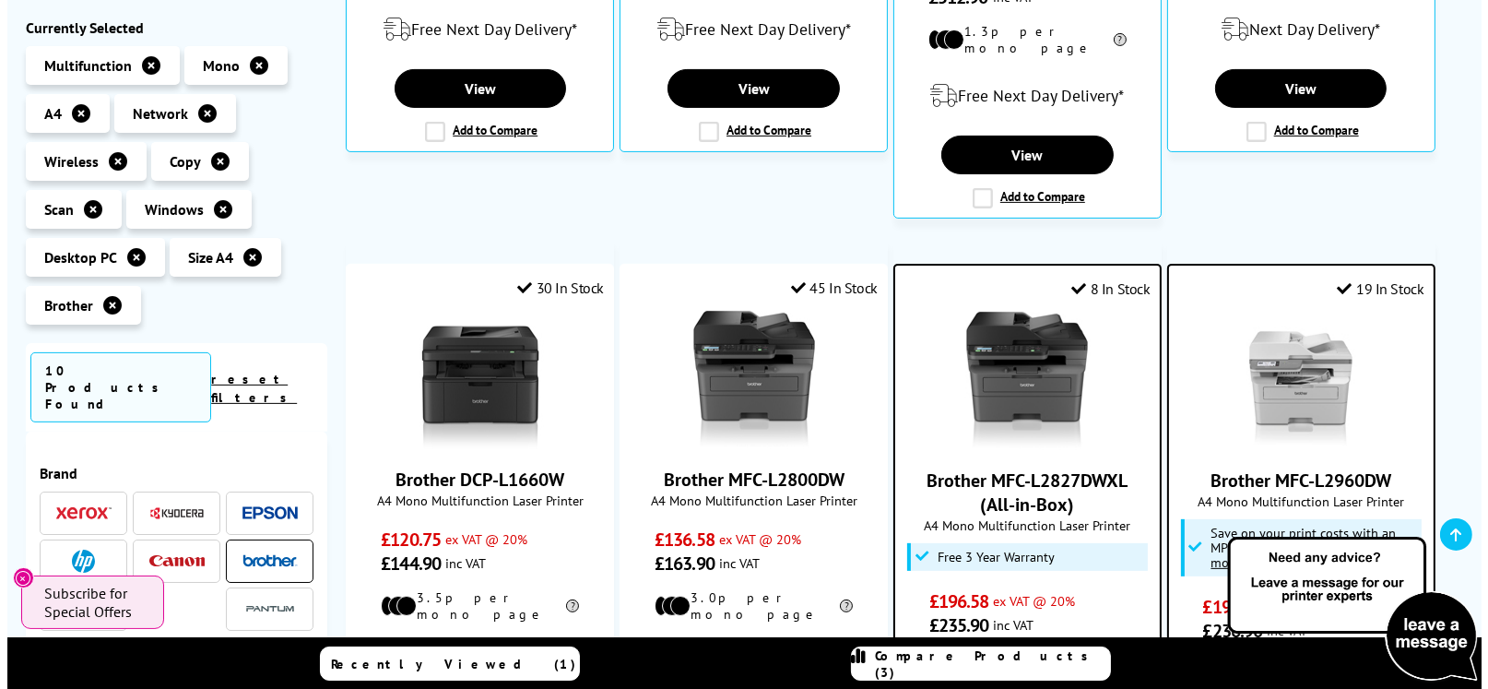
scroll to position [736, 0]
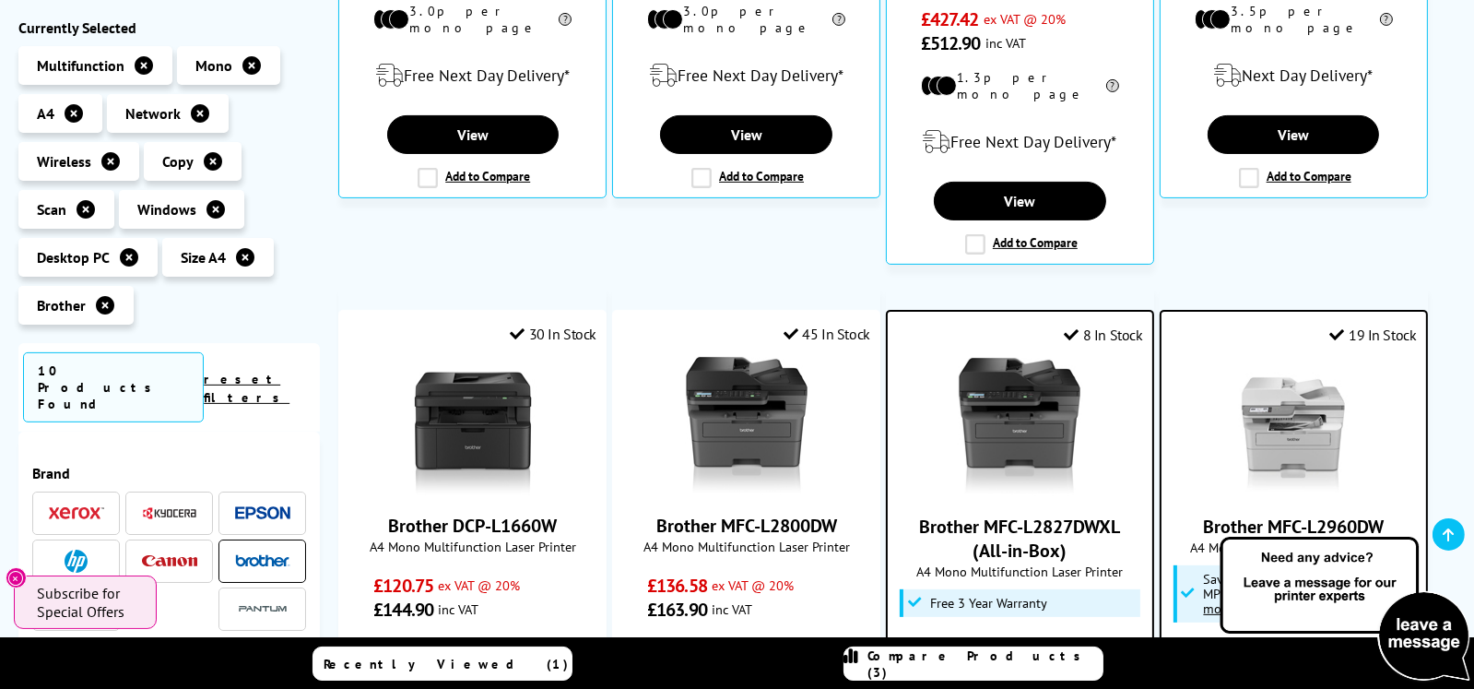
click at [980, 657] on span "Compare Products (3)" at bounding box center [985, 663] width 234 height 33
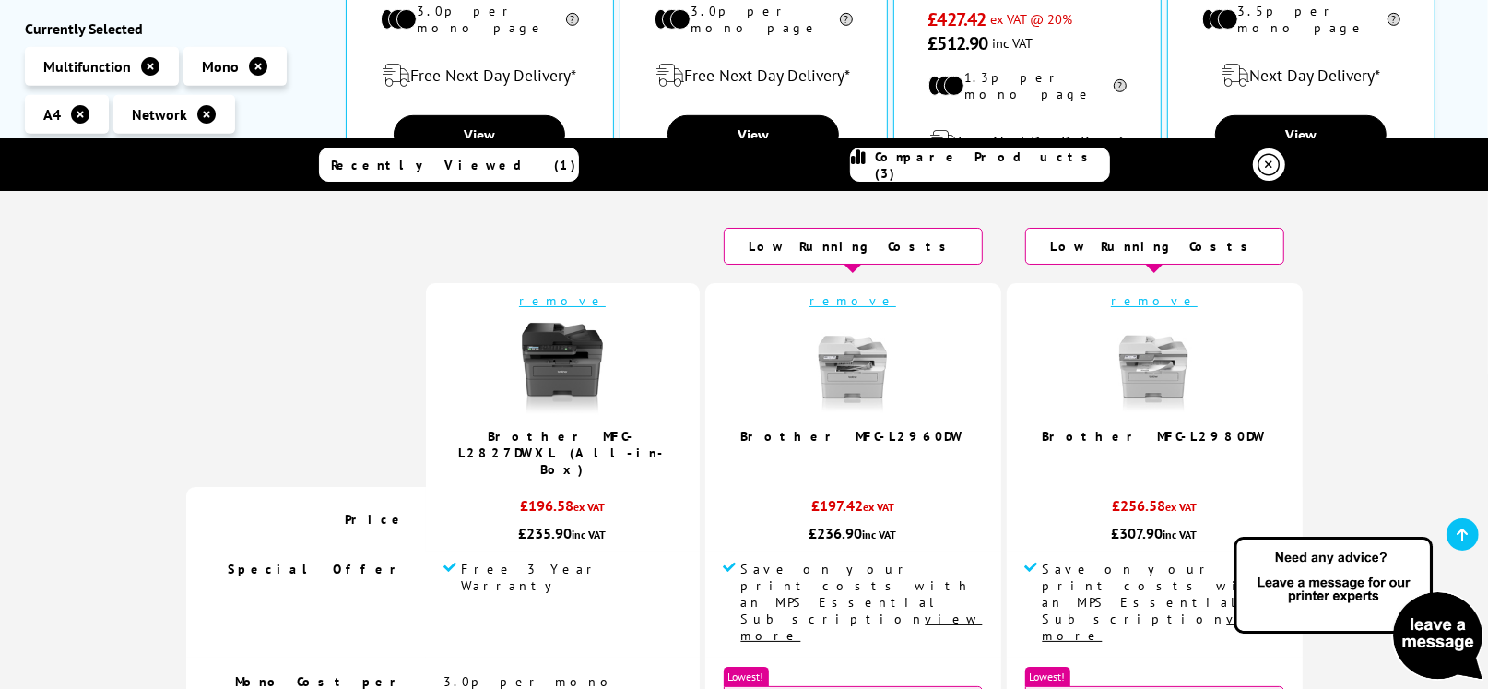
click at [606, 292] on link "remove" at bounding box center [562, 300] width 87 height 17
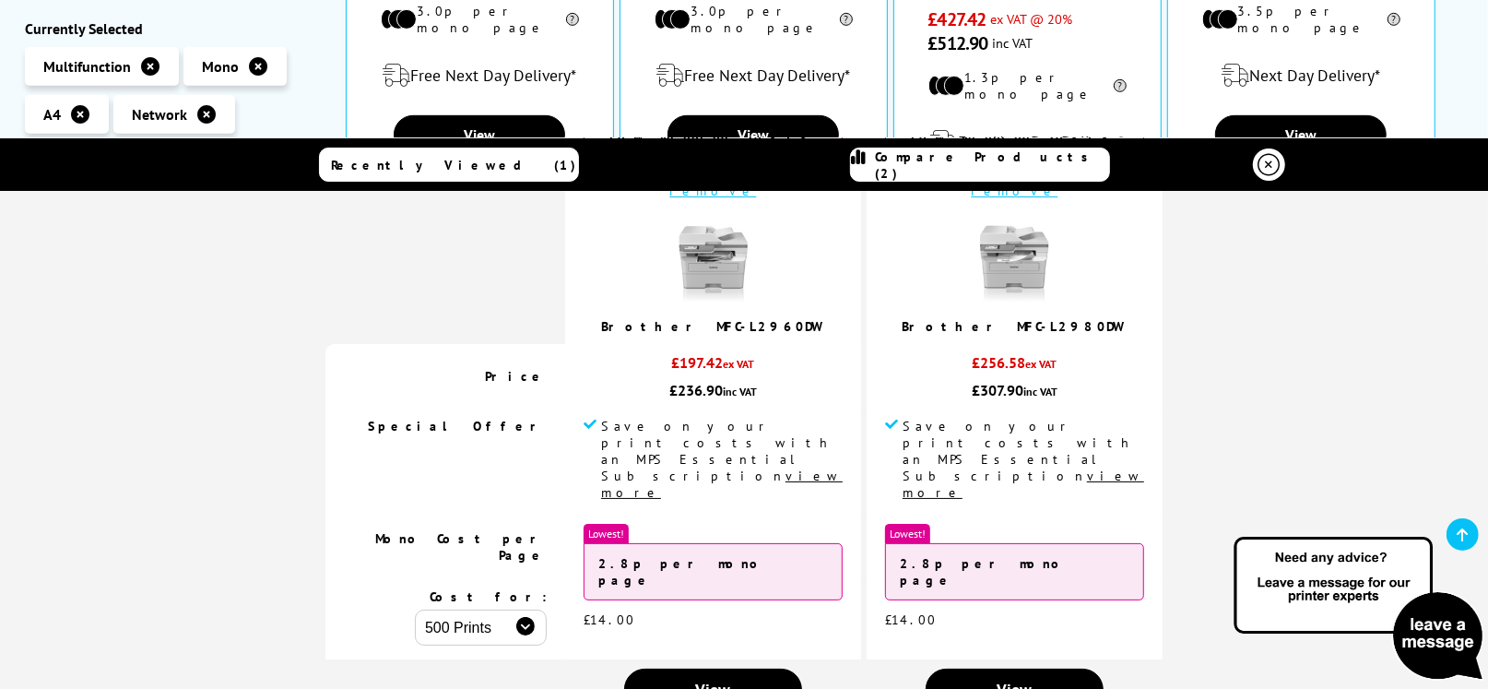
scroll to position [183, 0]
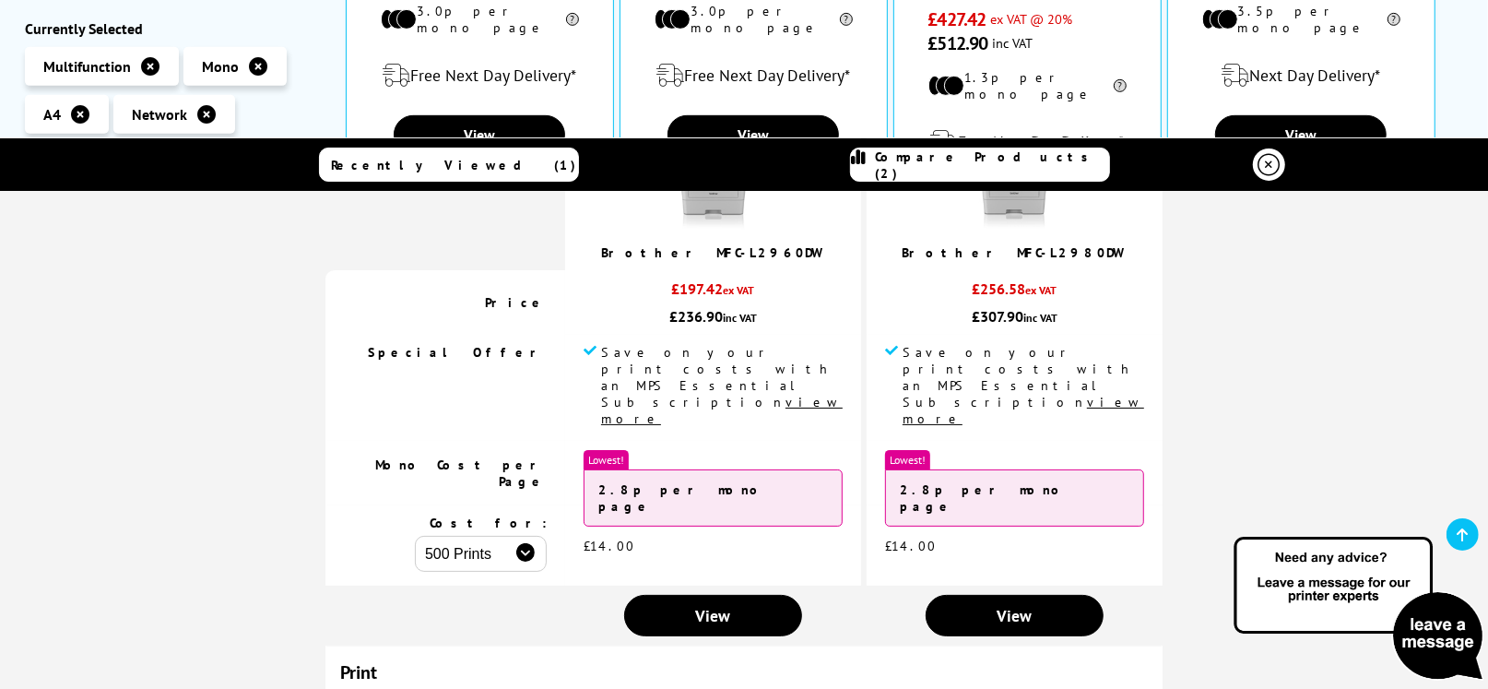
click at [750, 252] on link "Brother MFC-L2960DW" at bounding box center [713, 252] width 224 height 17
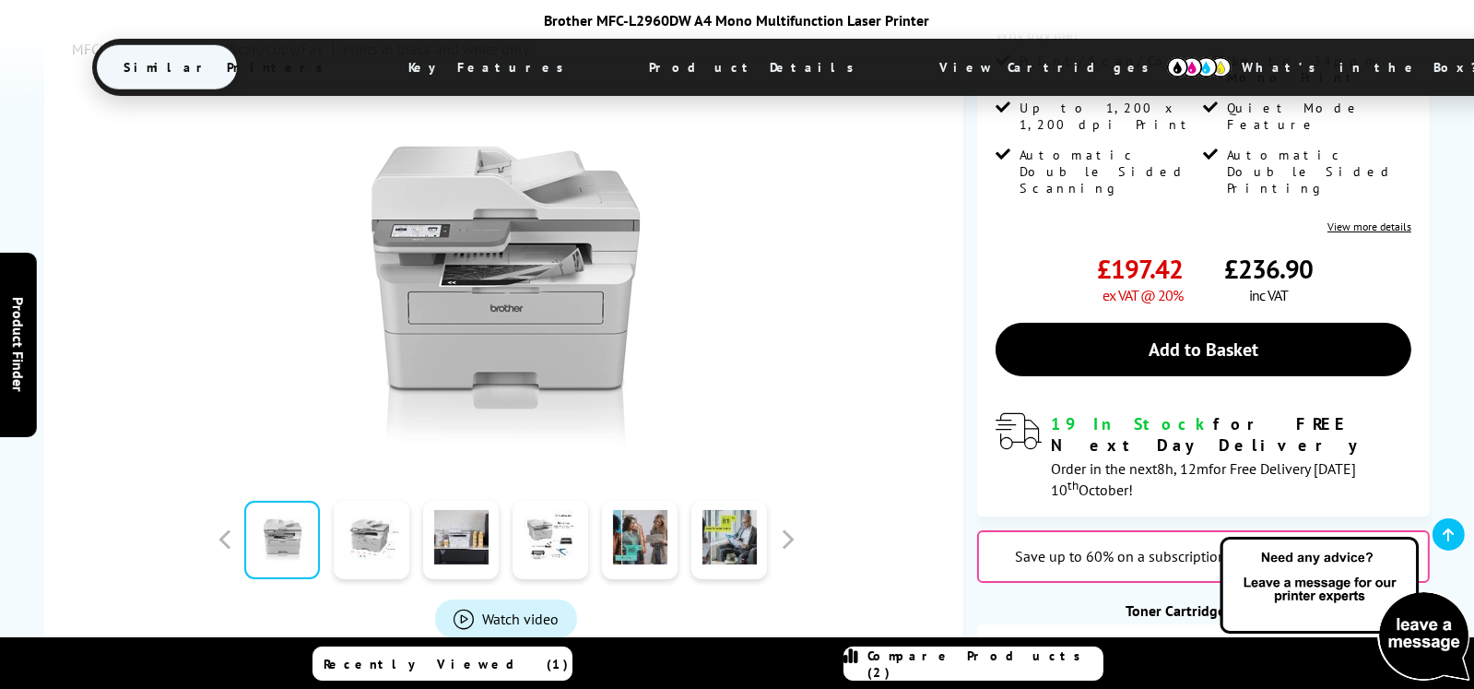
scroll to position [368, 0]
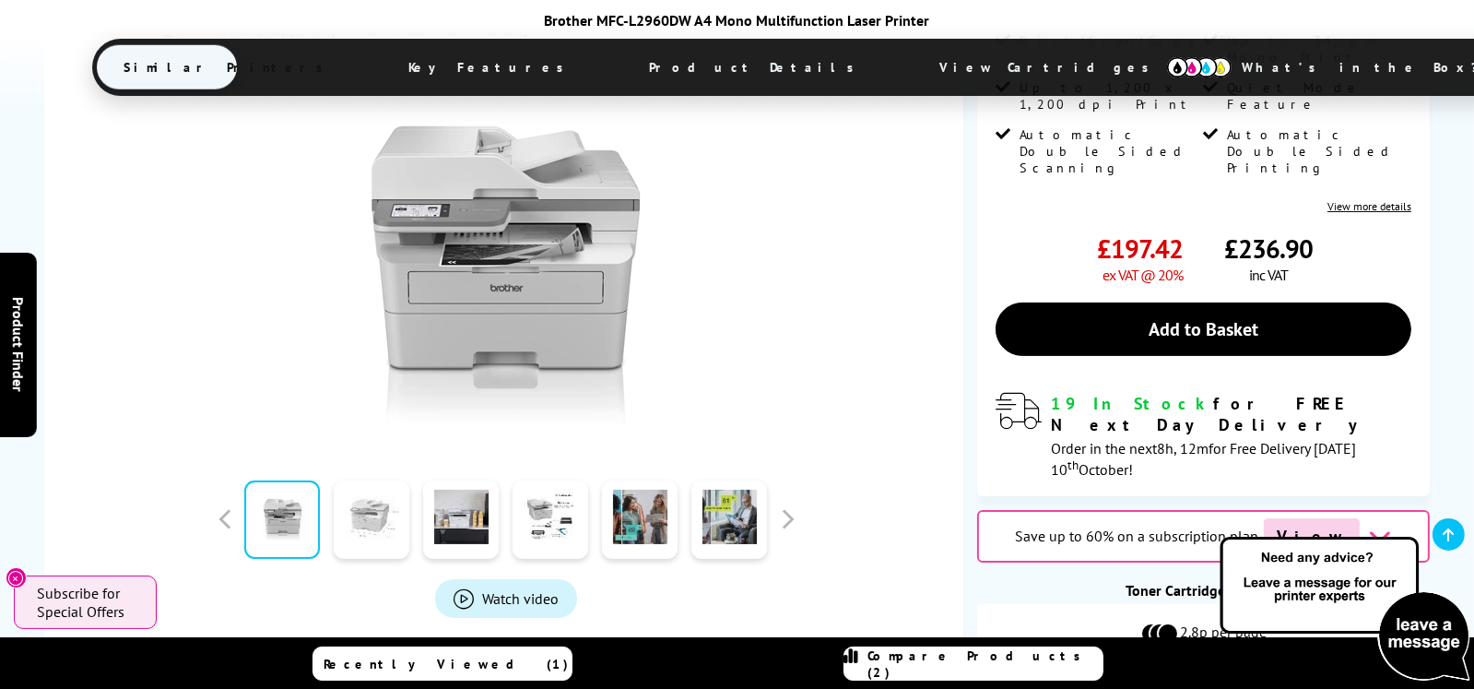
click at [379, 512] on link at bounding box center [373, 519] width 76 height 78
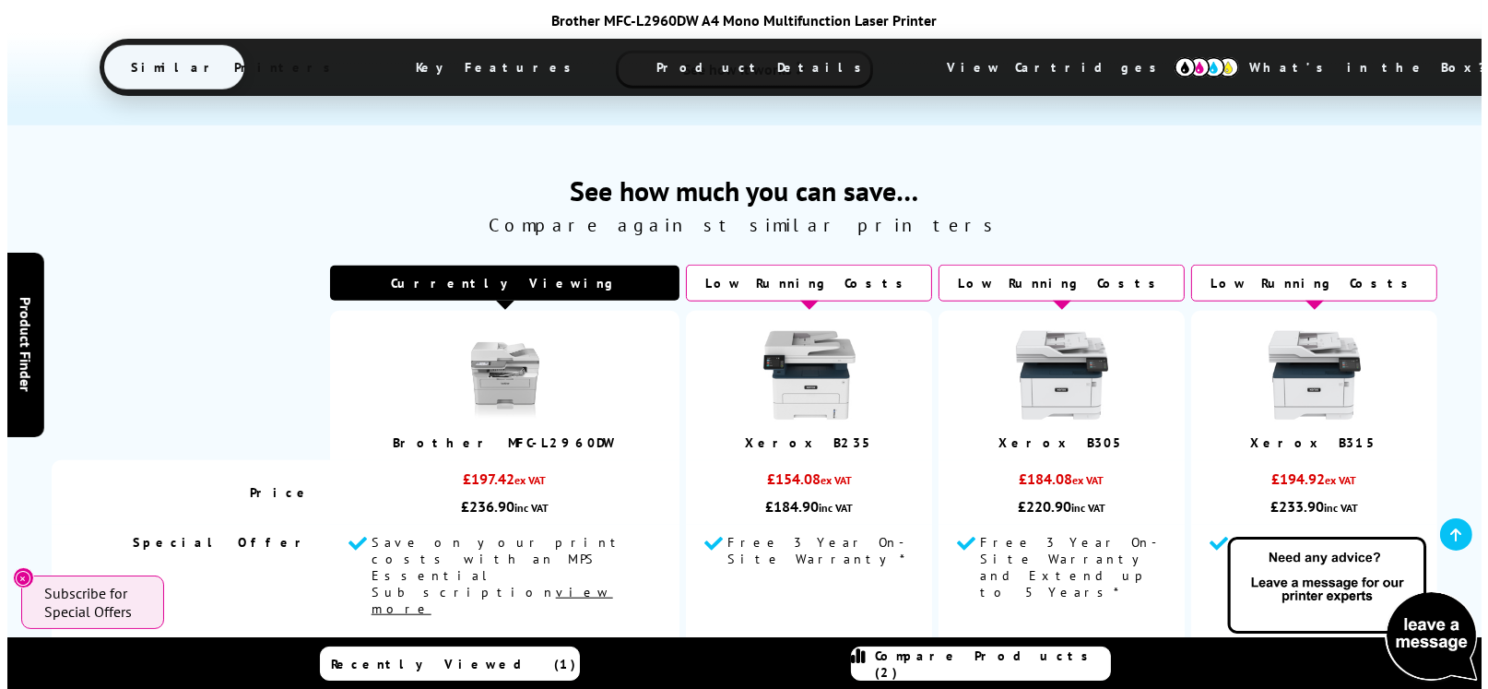
scroll to position [2304, 0]
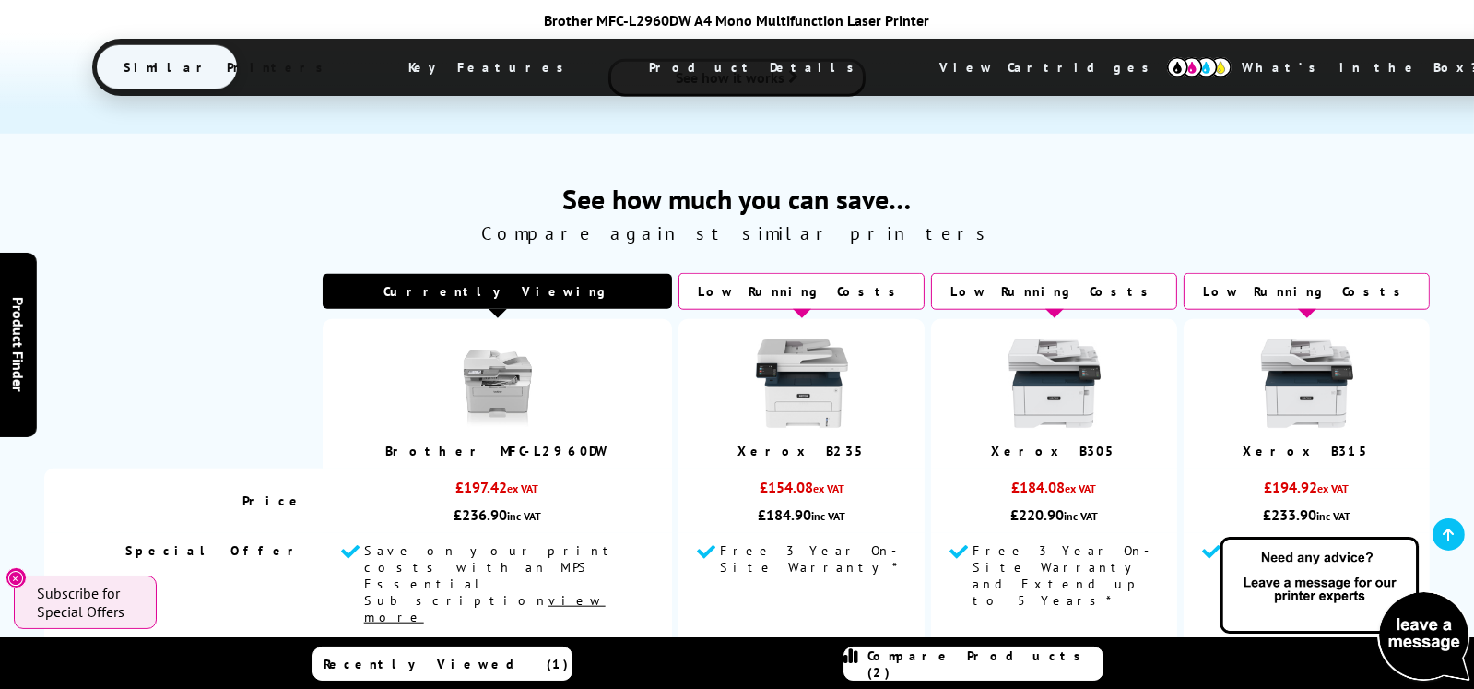
click at [942, 655] on span "Compare Products (2)" at bounding box center [985, 663] width 234 height 33
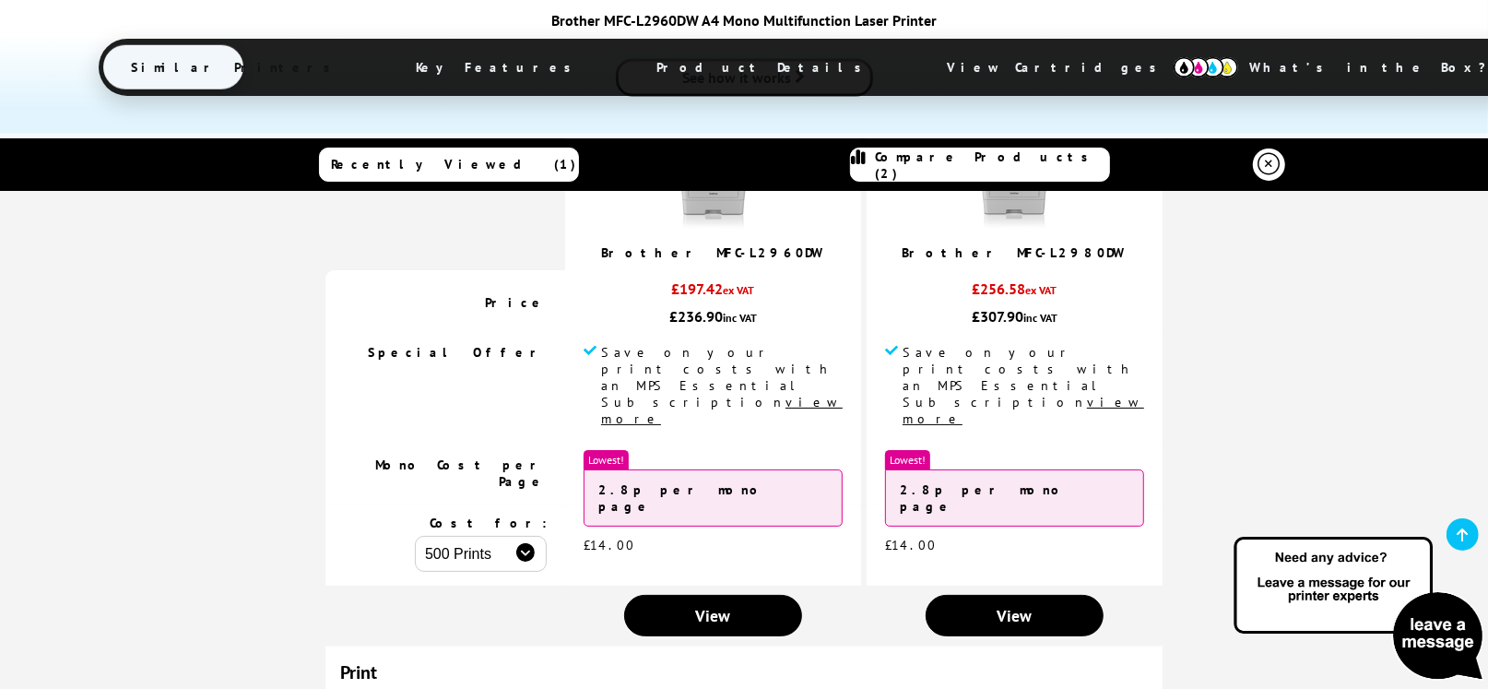
scroll to position [91, 0]
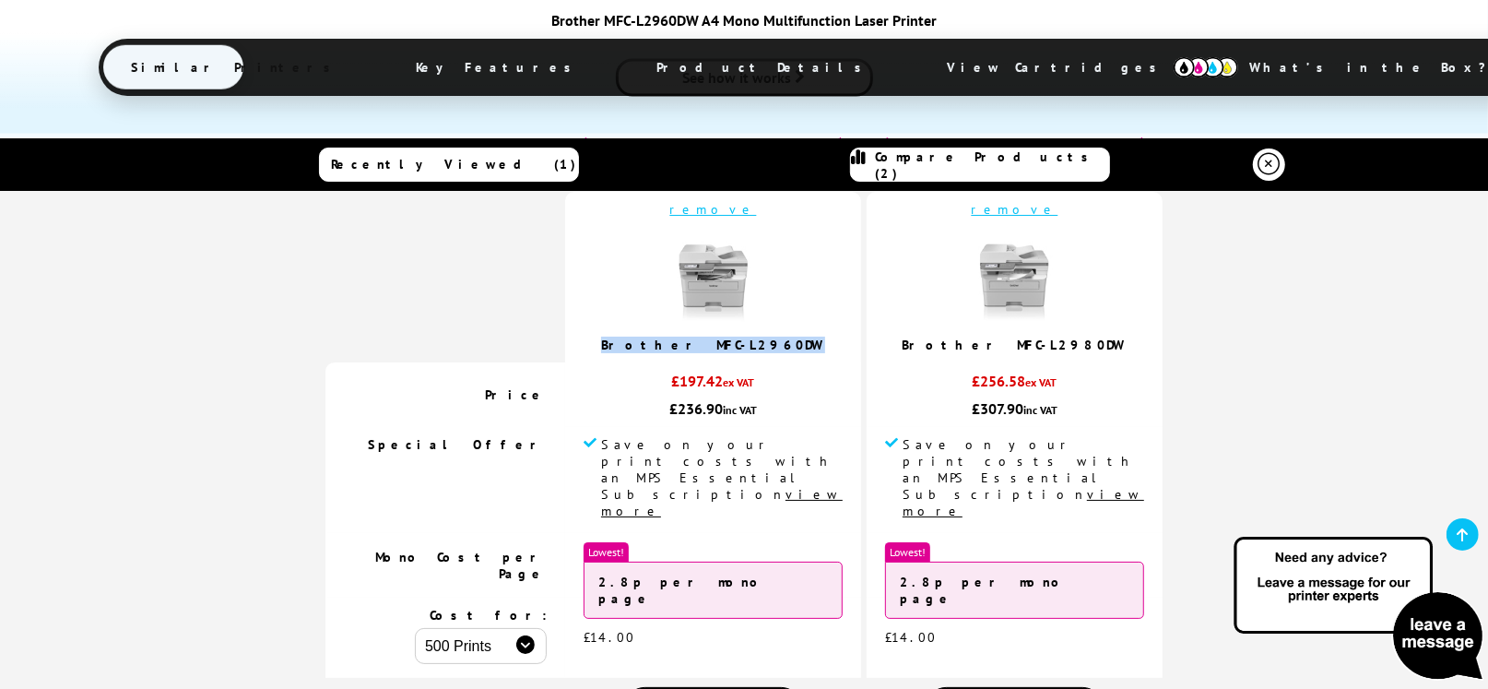
drag, startPoint x: 816, startPoint y: 347, endPoint x: 661, endPoint y: 343, distance: 154.9
click at [661, 343] on td "remove Brother MFC-L2960DW" at bounding box center [713, 277] width 296 height 171
copy link "Brother MFC-L2960DW"
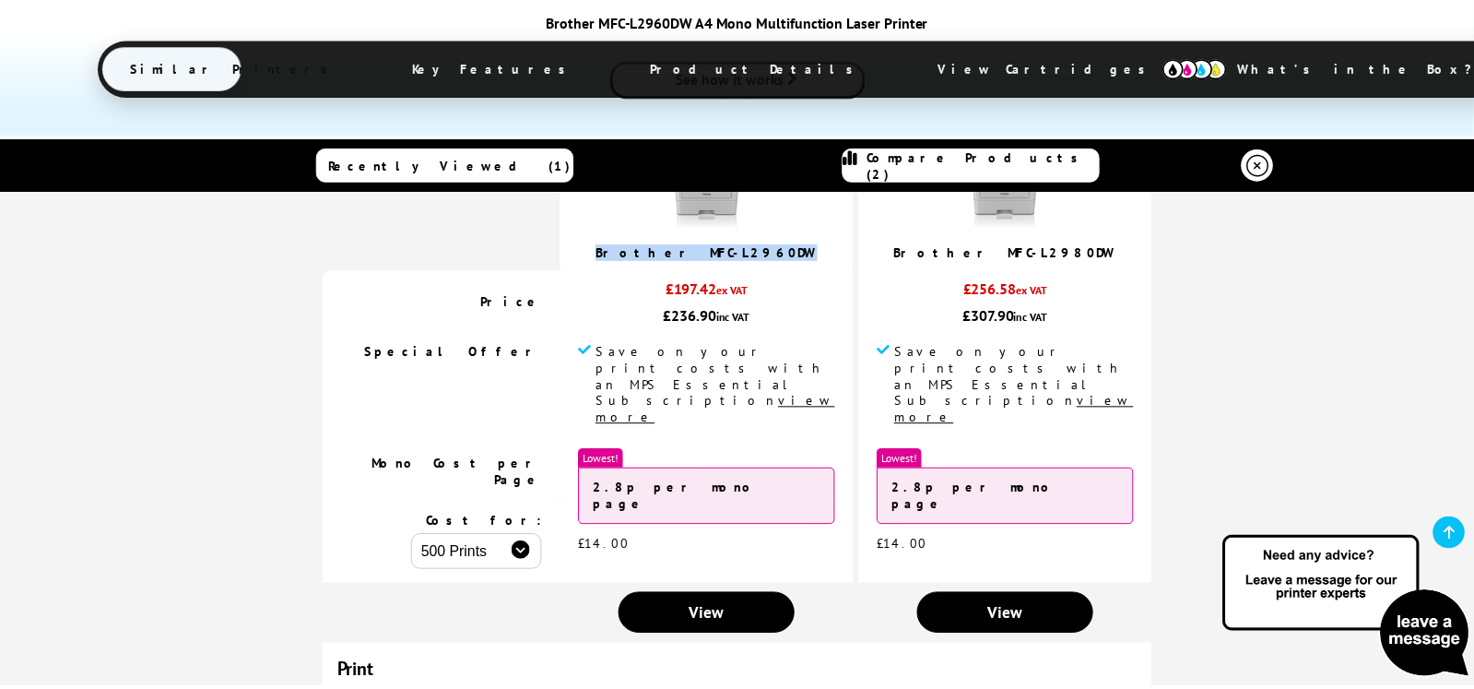
scroll to position [0, 0]
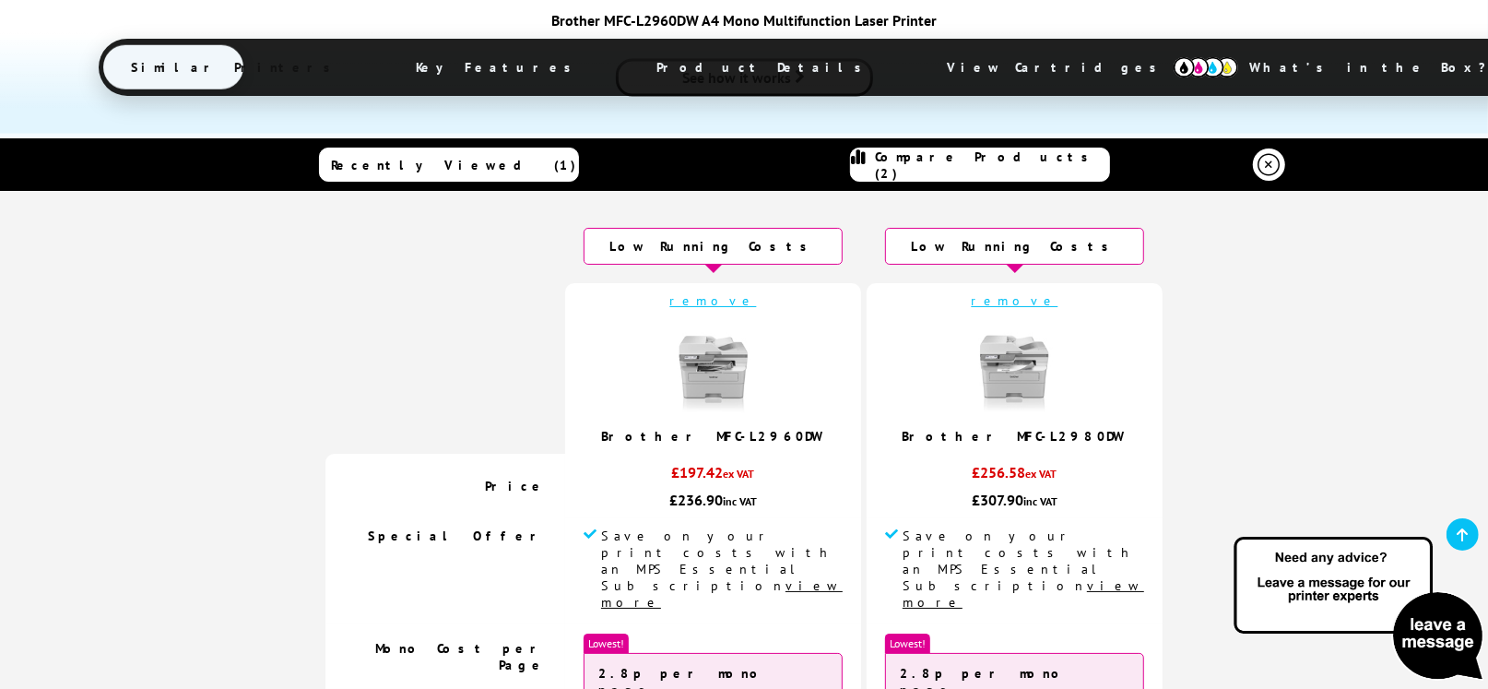
click at [142, 72] on div "Brother MFC-L2960DW A4 Mono Multifunction Laser Printer Similar Printers Key Fe…" at bounding box center [744, 55] width 1290 height 88
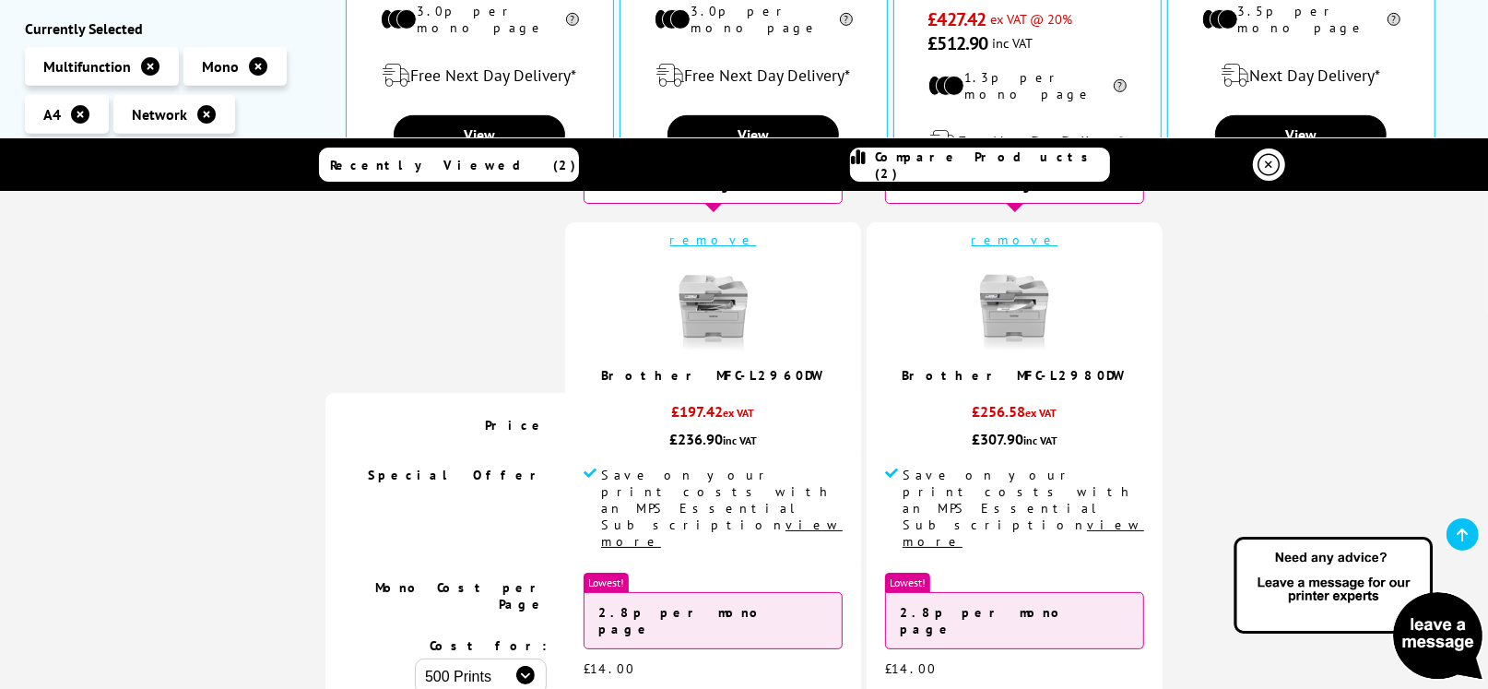
scroll to position [183, 0]
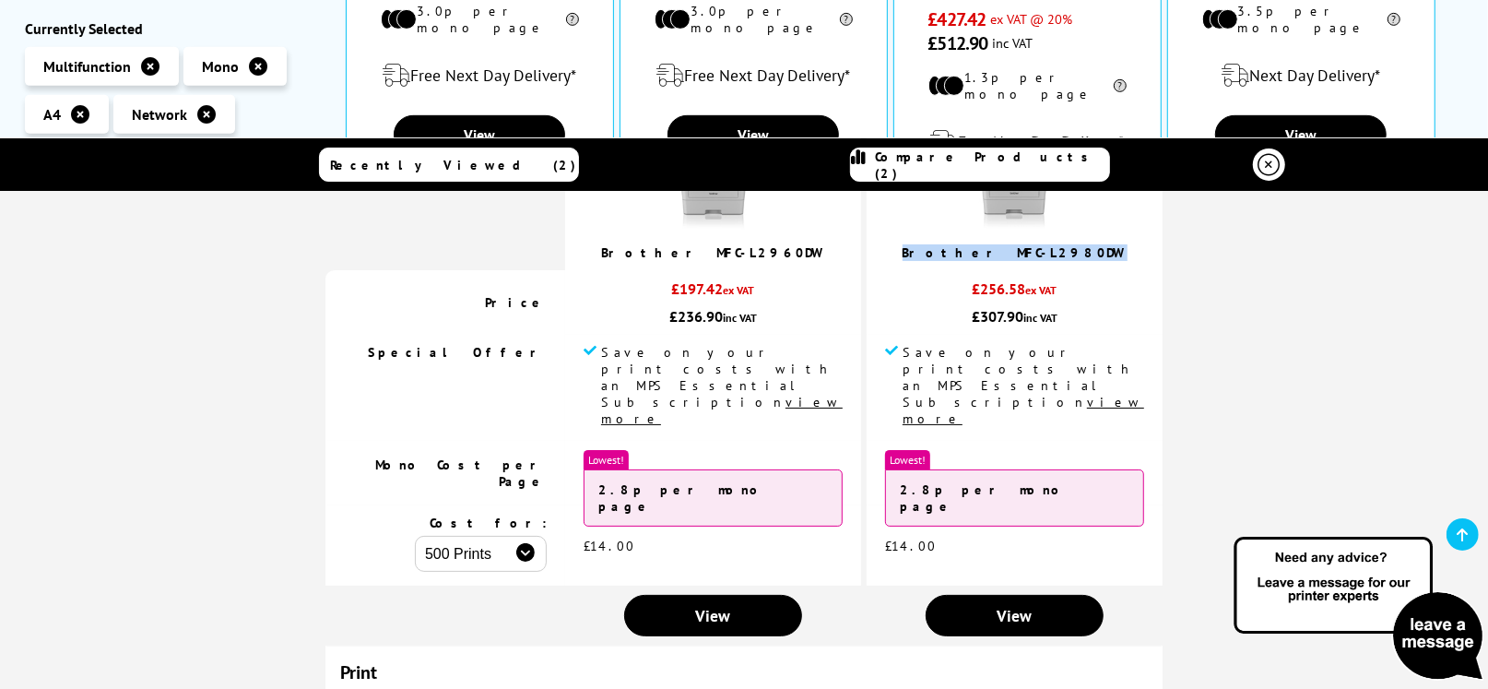
drag, startPoint x: 1034, startPoint y: 250, endPoint x: 897, endPoint y: 247, distance: 137.4
click at [897, 247] on td "remove Brother MFC-L2980DW" at bounding box center [1014, 185] width 296 height 171
copy link "Brother MFC-L2980DW"
click at [1460, 532] on icon at bounding box center [1462, 534] width 11 height 15
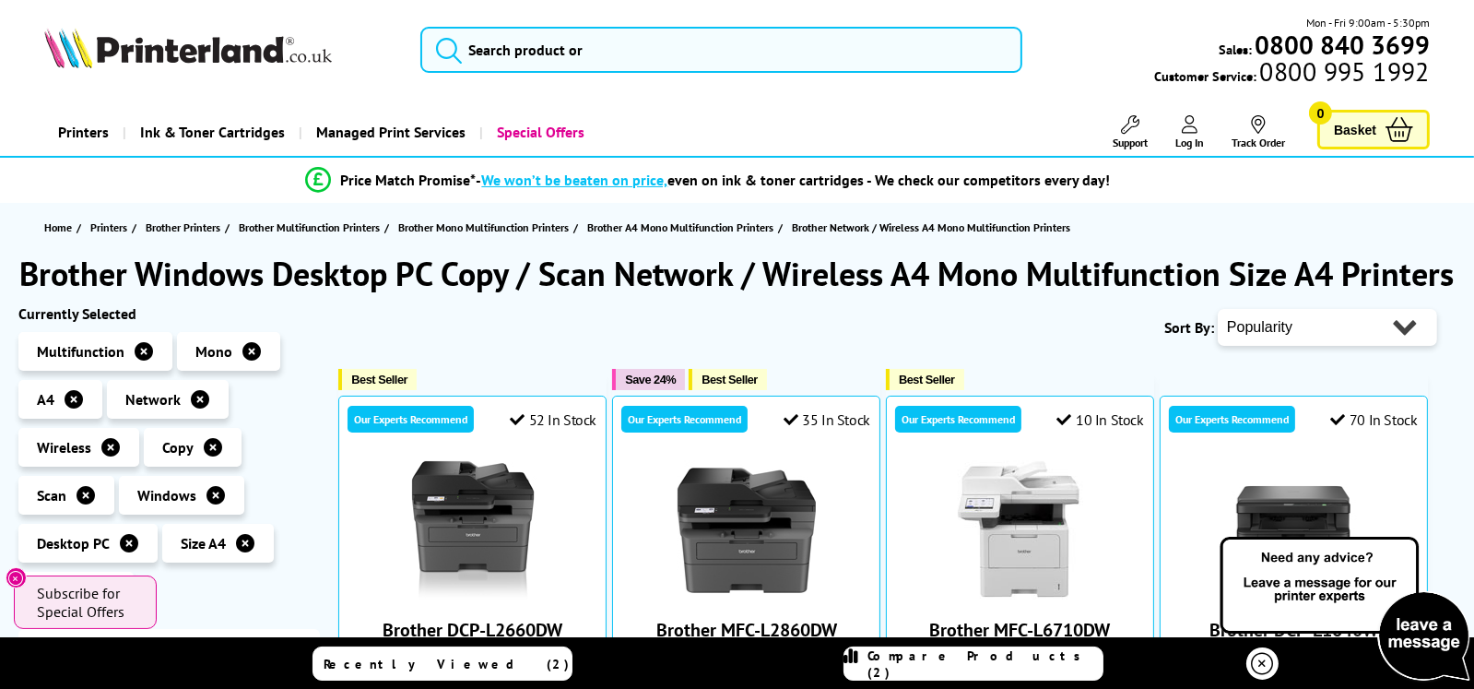
scroll to position [0, 0]
click at [970, 654] on span "Compare Products (2)" at bounding box center [985, 663] width 234 height 33
click at [974, 670] on span "Compare Products (2)" at bounding box center [985, 663] width 234 height 33
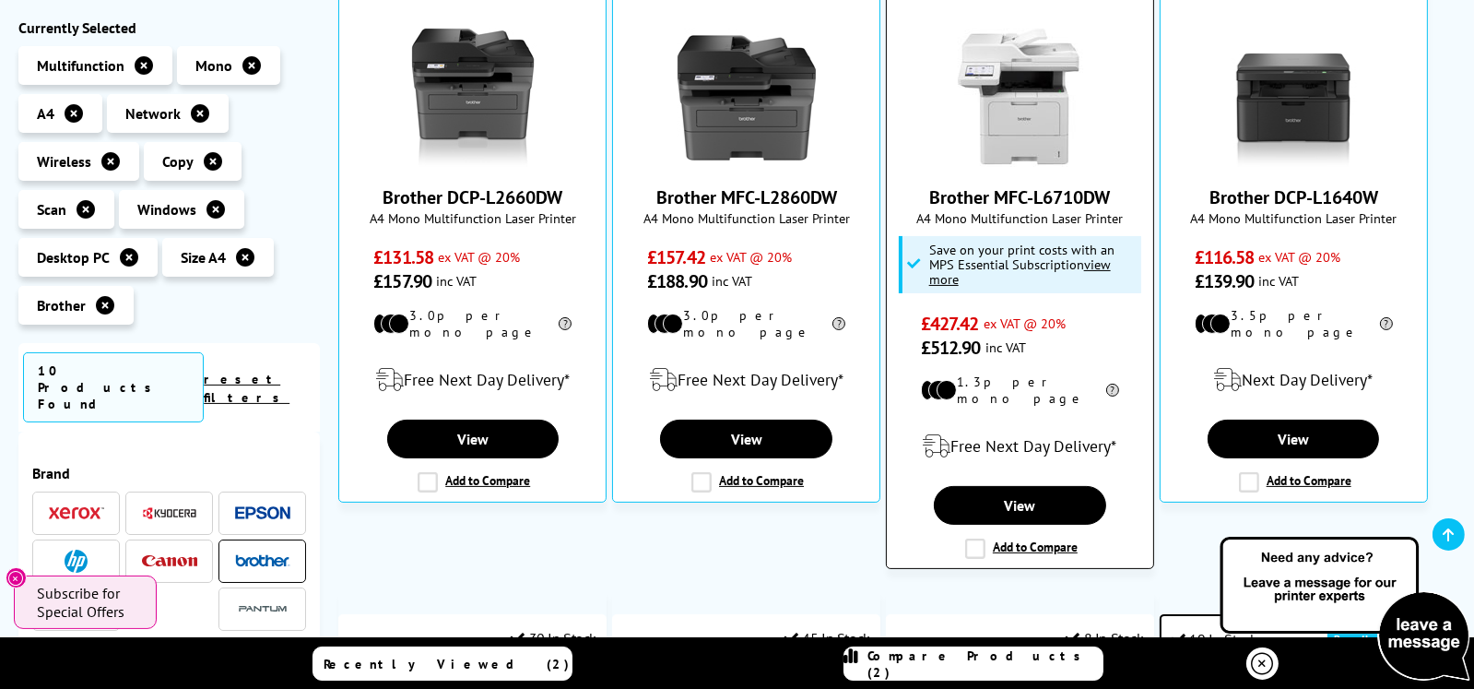
scroll to position [91, 0]
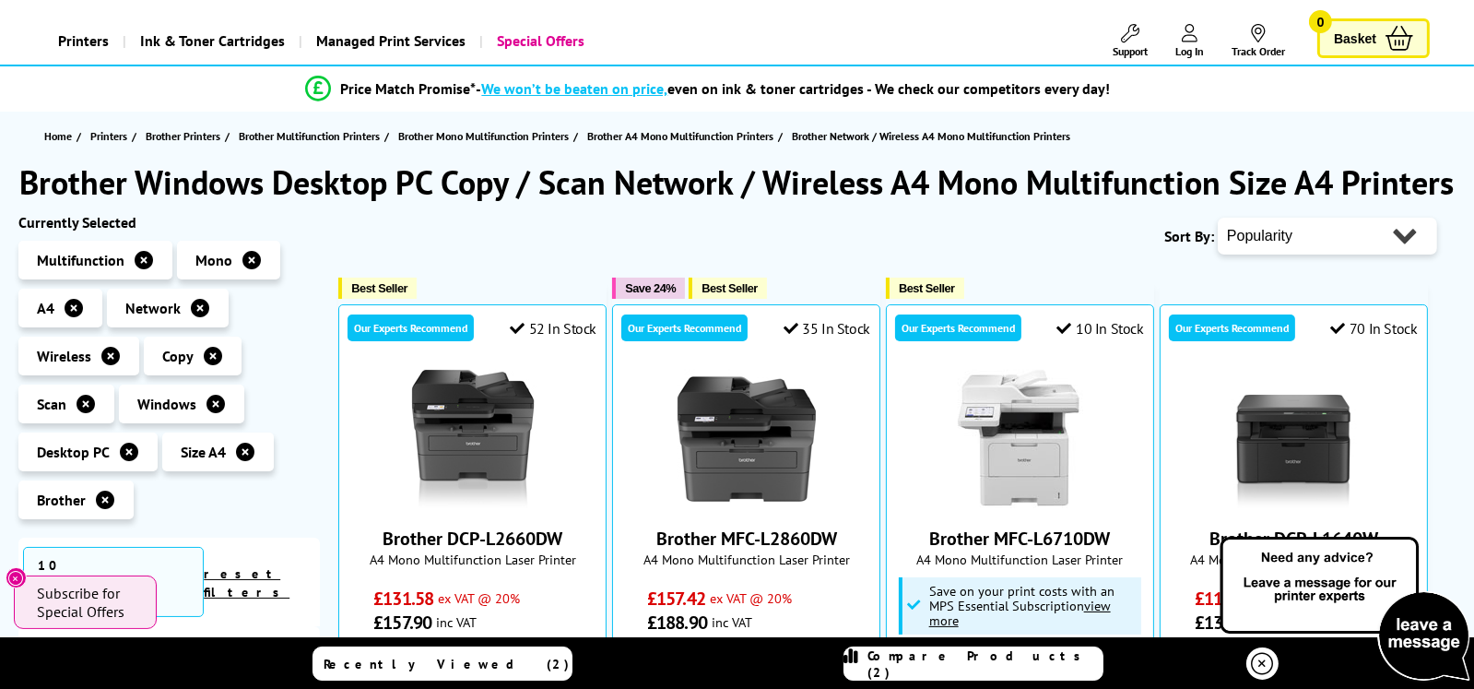
click at [996, 664] on span "Compare Products (2)" at bounding box center [985, 663] width 234 height 33
click at [499, 661] on span "Recently Viewed (2)" at bounding box center [447, 663] width 246 height 17
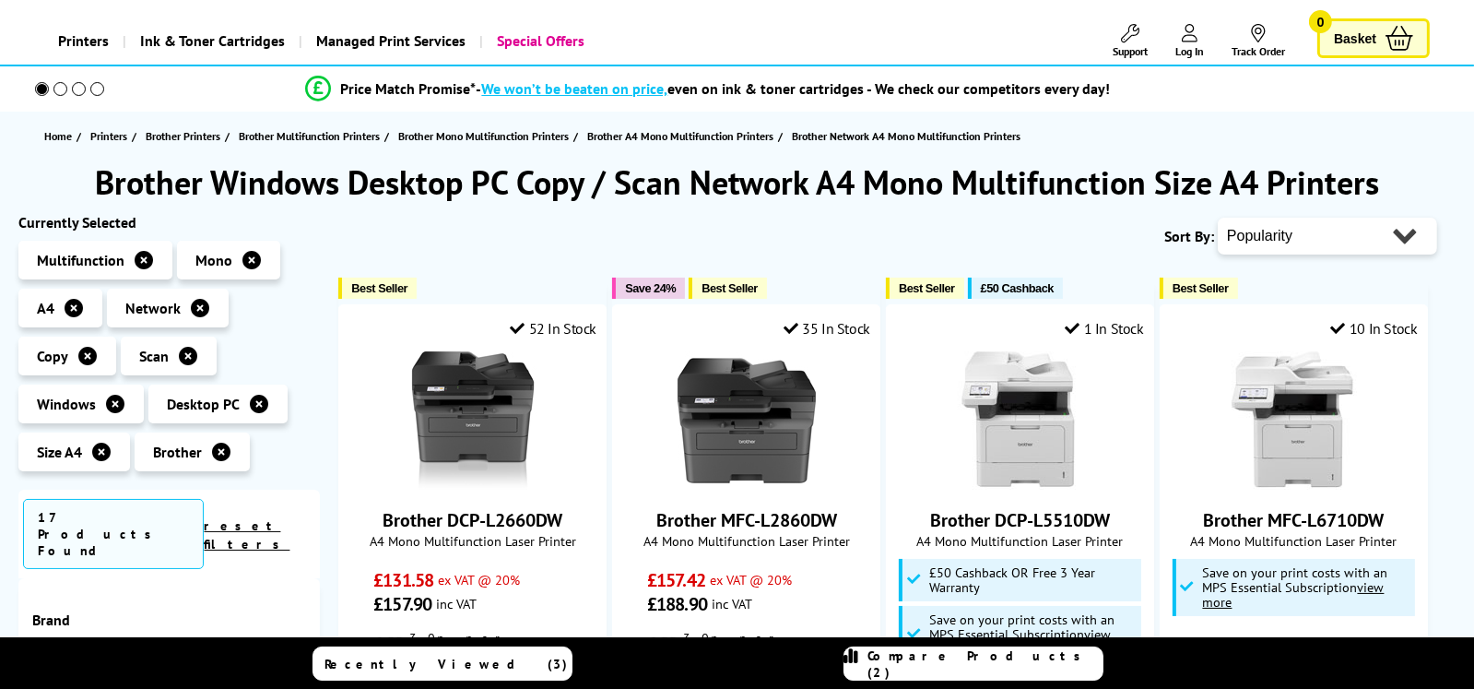
scroll to position [91, 0]
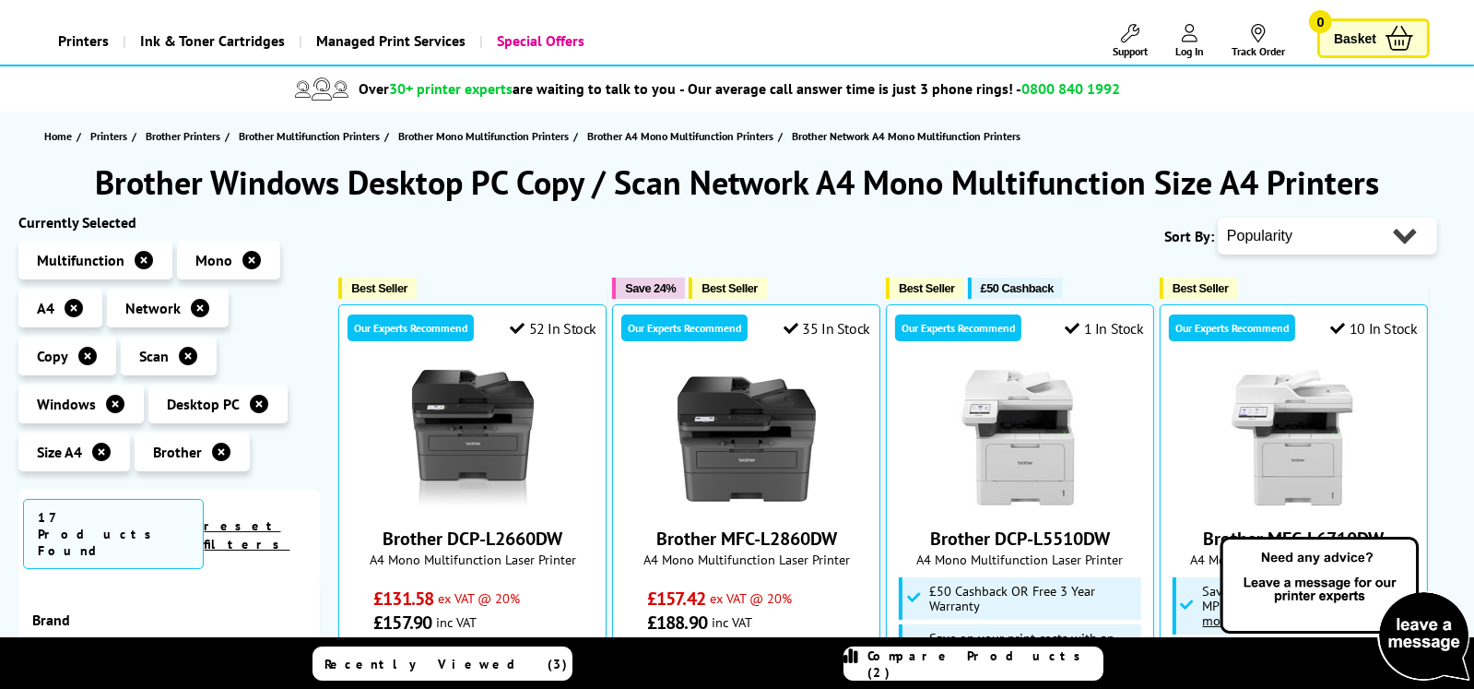
click at [1034, 674] on link "Compare Products (2)" at bounding box center [973, 663] width 260 height 34
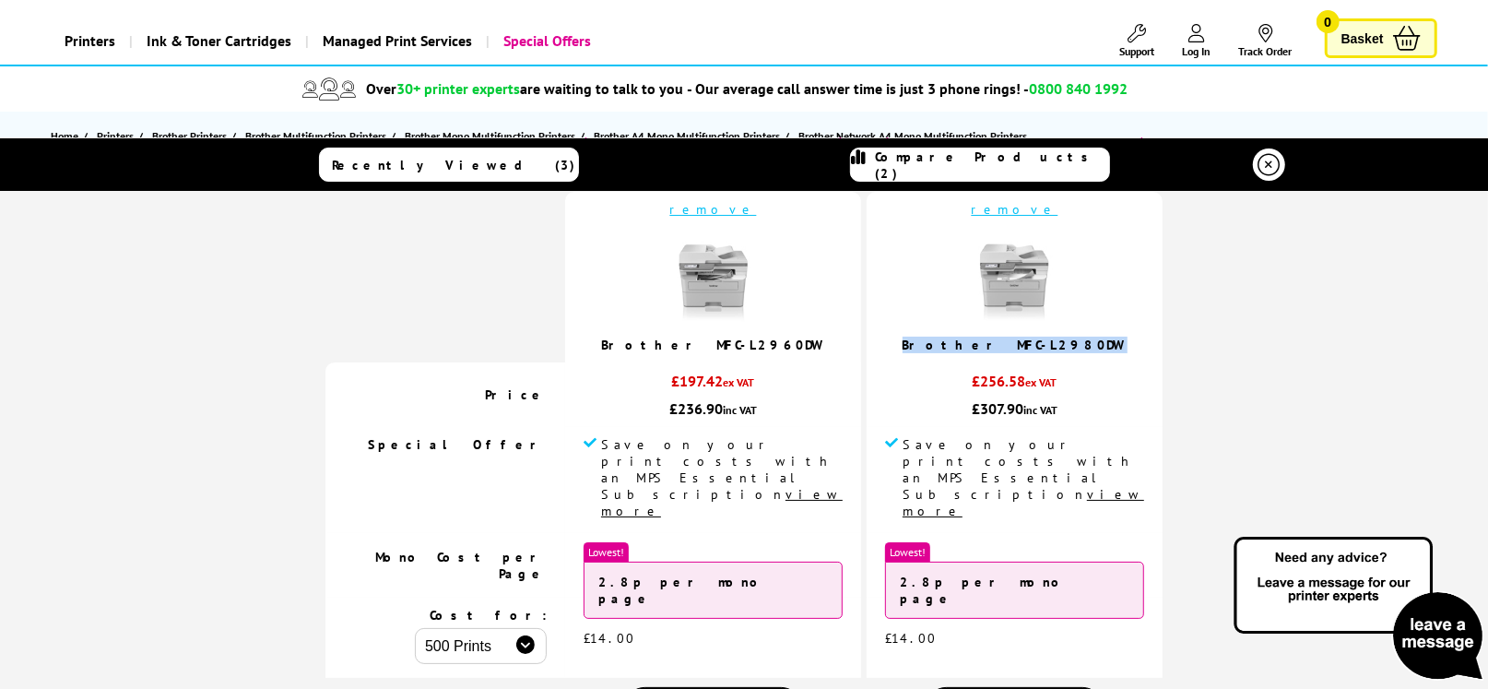
drag, startPoint x: 1036, startPoint y: 346, endPoint x: 890, endPoint y: 348, distance: 145.7
click at [890, 348] on td "remove Brother MFC-L2980DW" at bounding box center [1014, 277] width 296 height 171
copy link "Brother MFC-L2980DW"
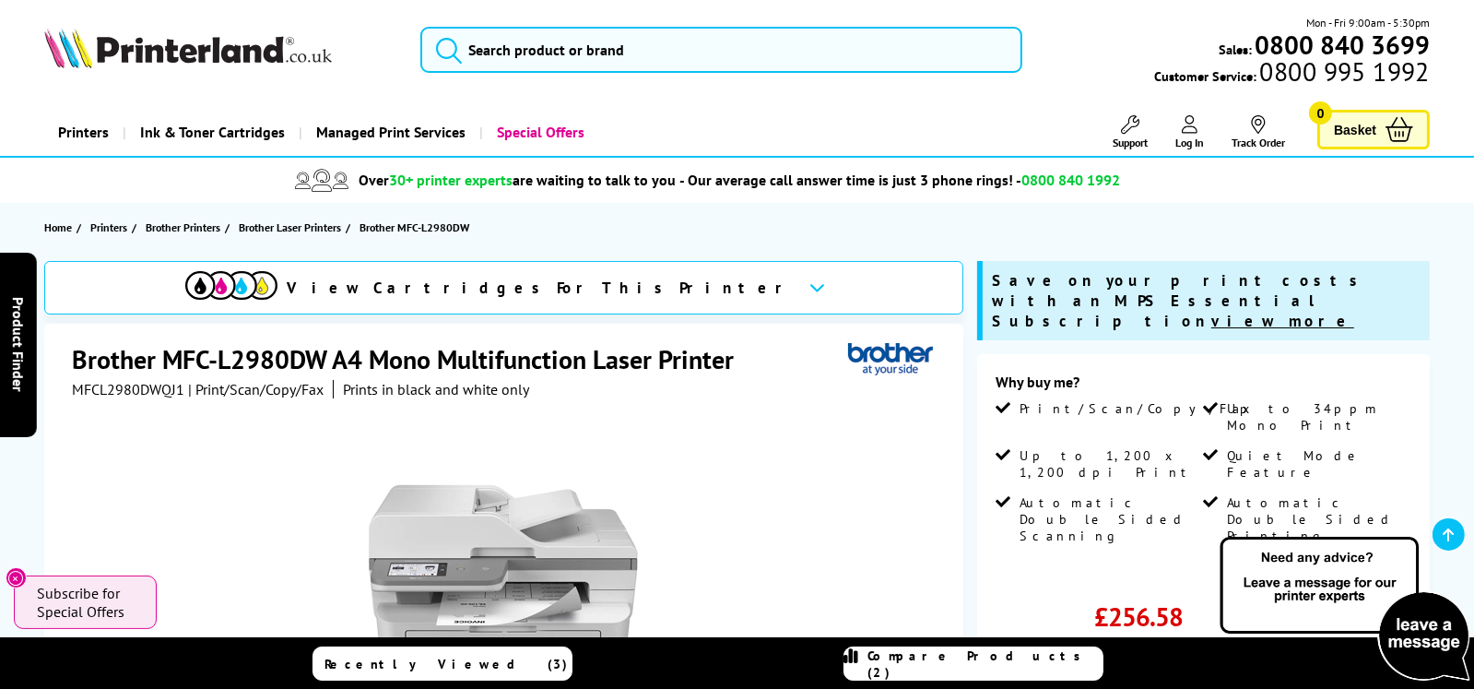
scroll to position [277, 0]
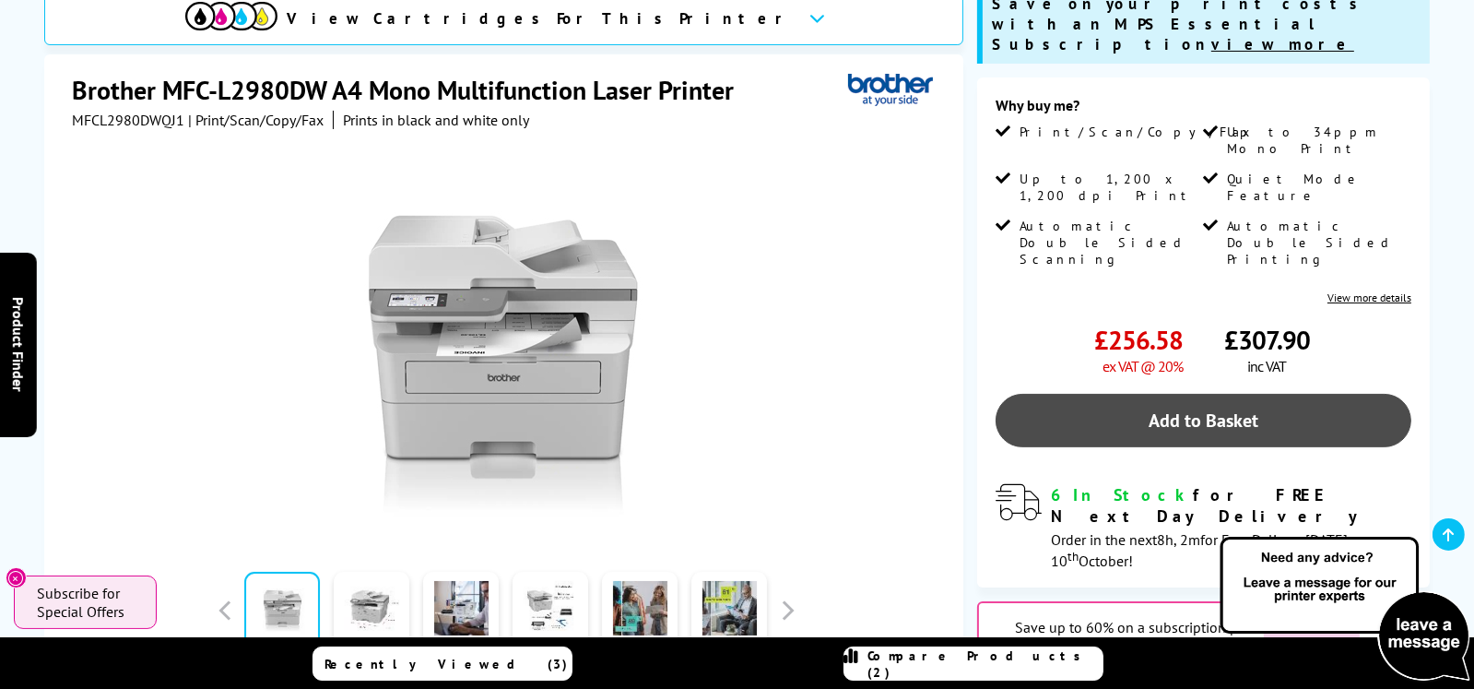
click at [1192, 394] on link "Add to Basket" at bounding box center [1203, 420] width 416 height 53
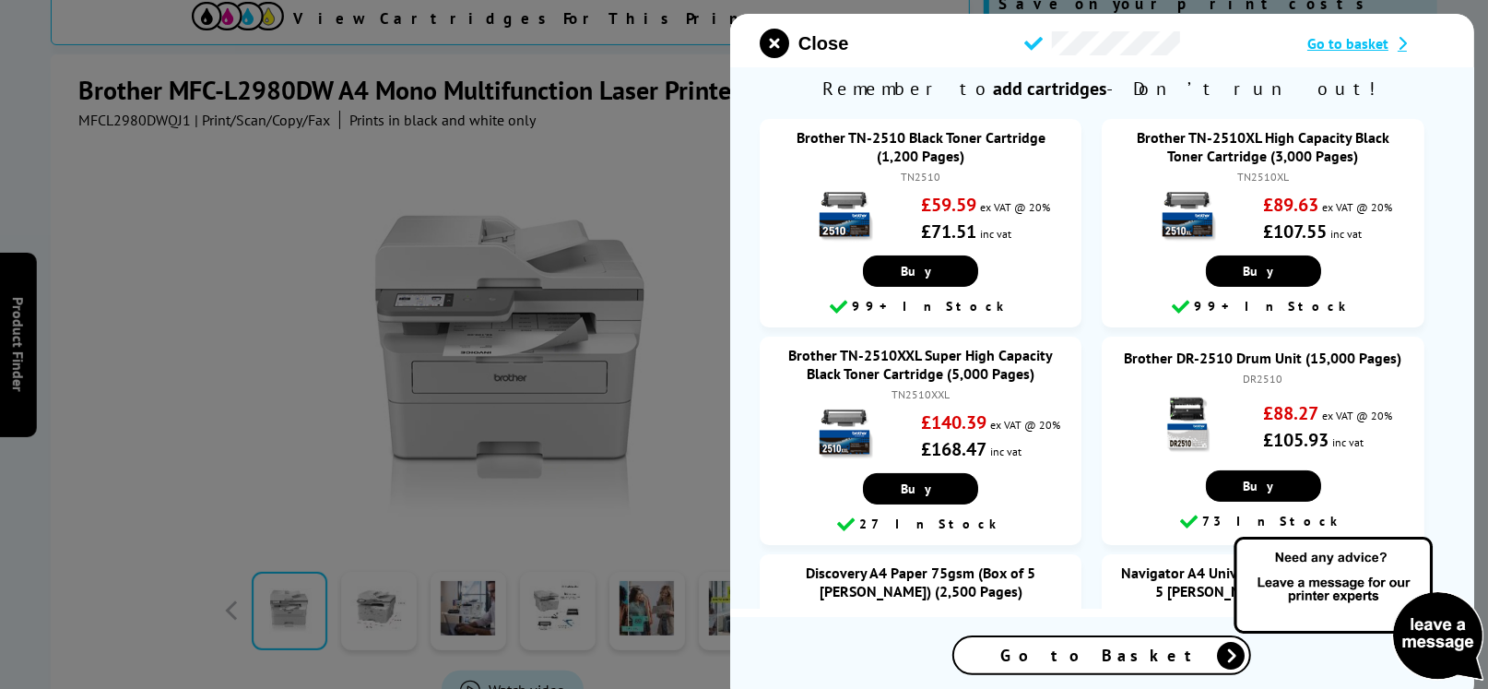
click at [146, 377] on div at bounding box center [744, 344] width 1488 height 689
click at [818, 40] on span "Close" at bounding box center [823, 43] width 50 height 21
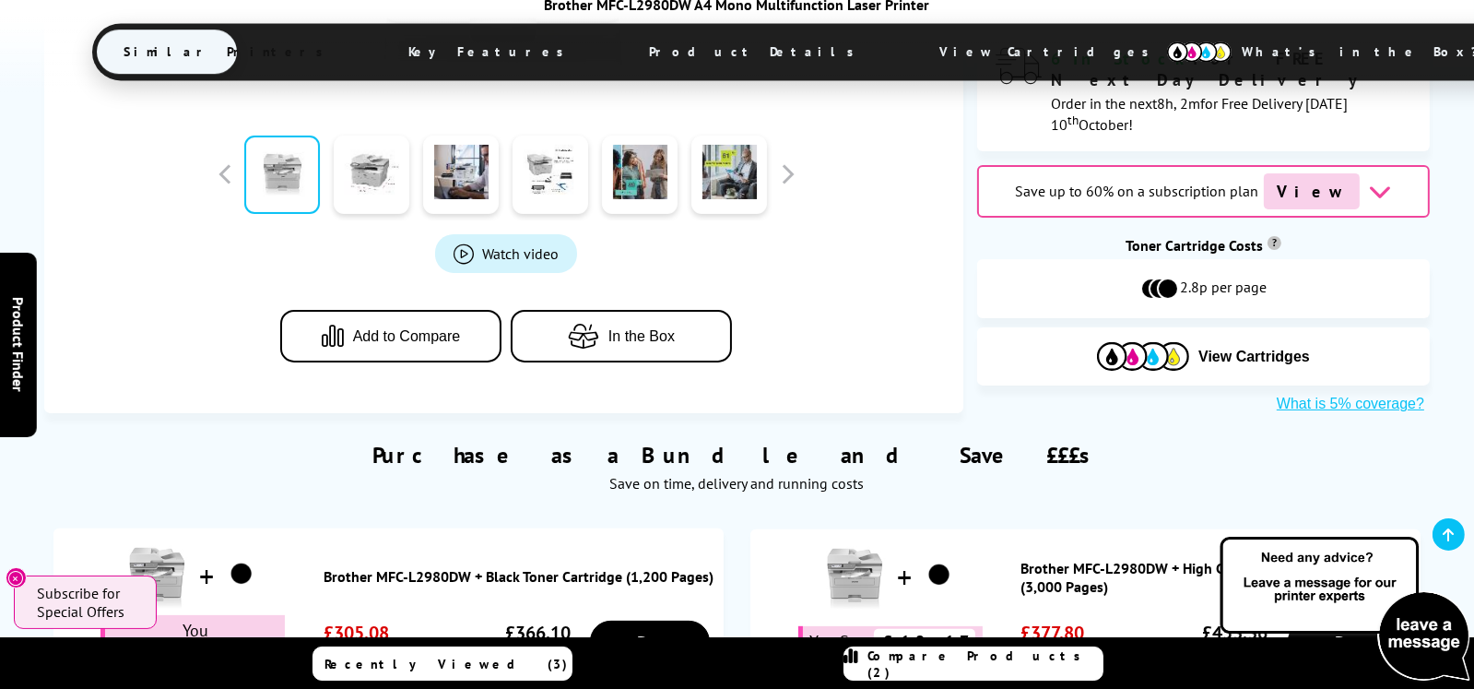
scroll to position [1014, 0]
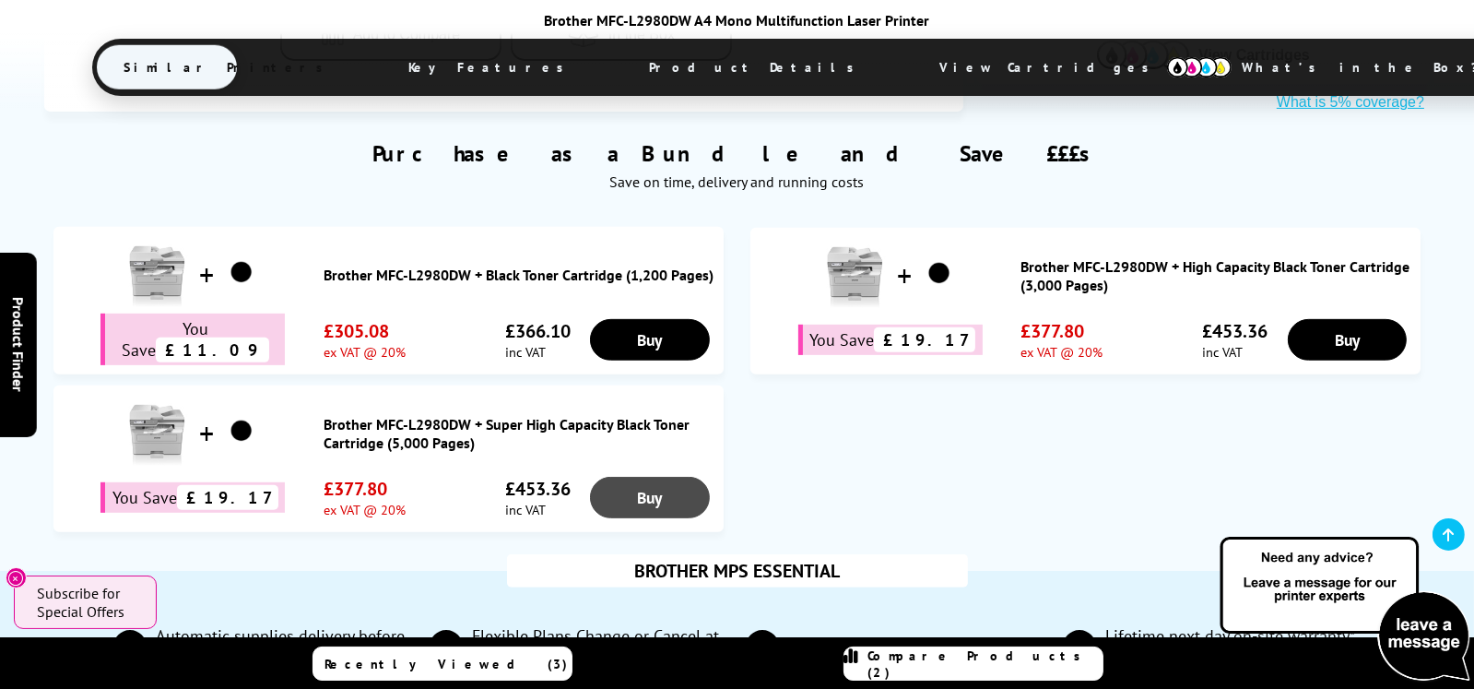
click at [640, 481] on link "Buy" at bounding box center [649, 497] width 119 height 41
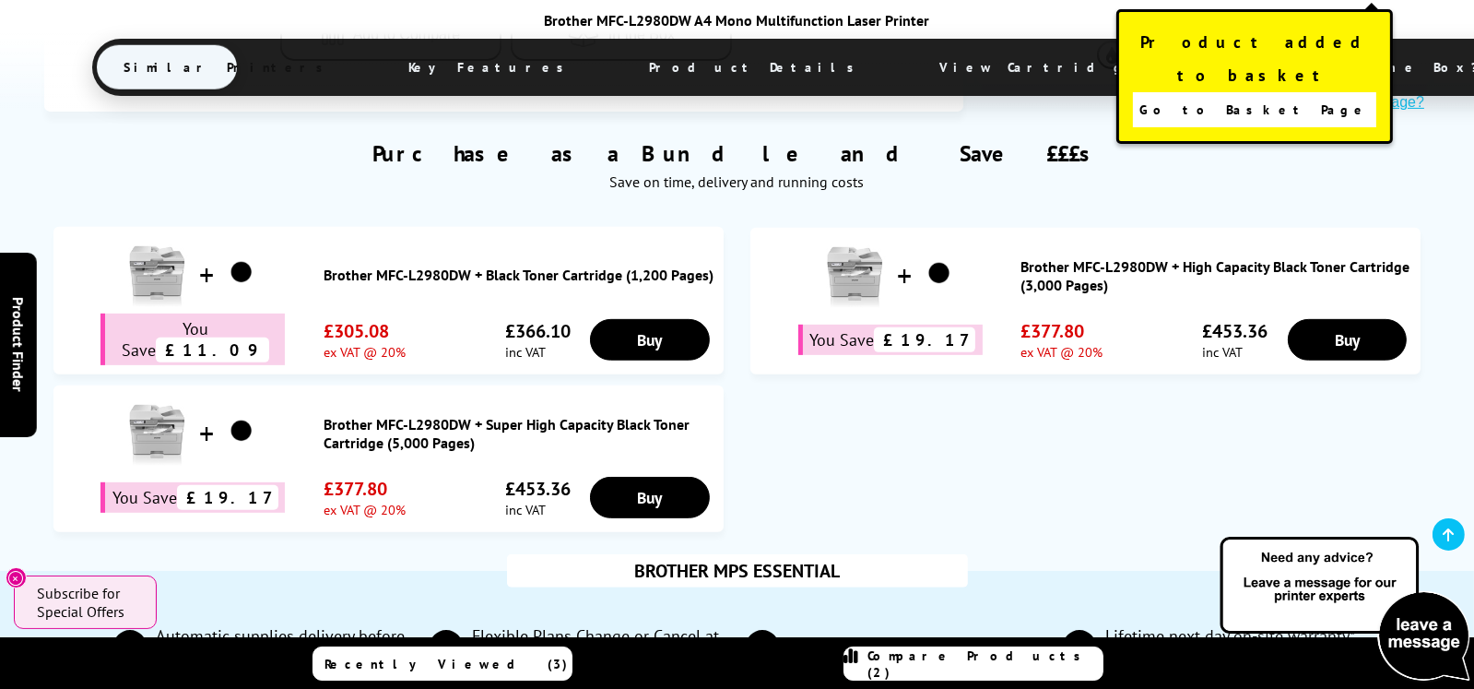
click at [1264, 97] on span "Go to Basket Page" at bounding box center [1254, 110] width 230 height 26
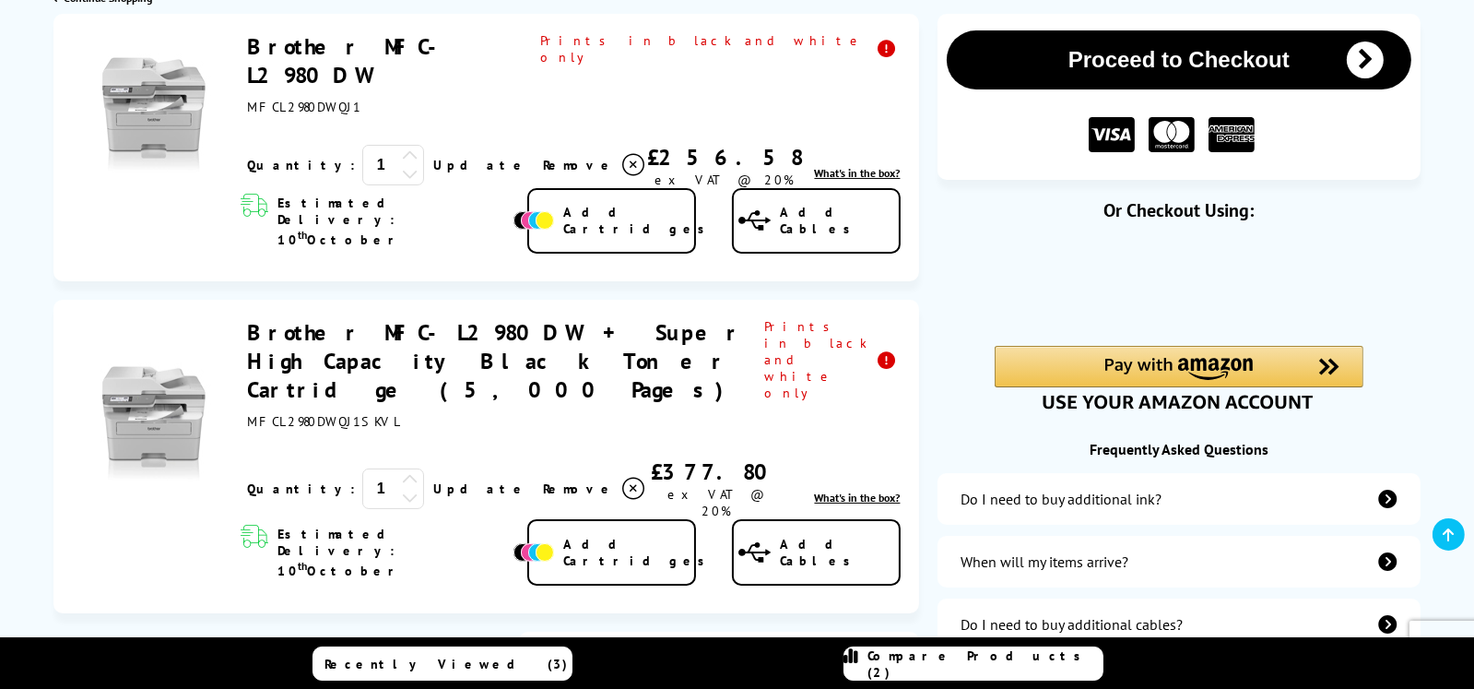
scroll to position [277, 0]
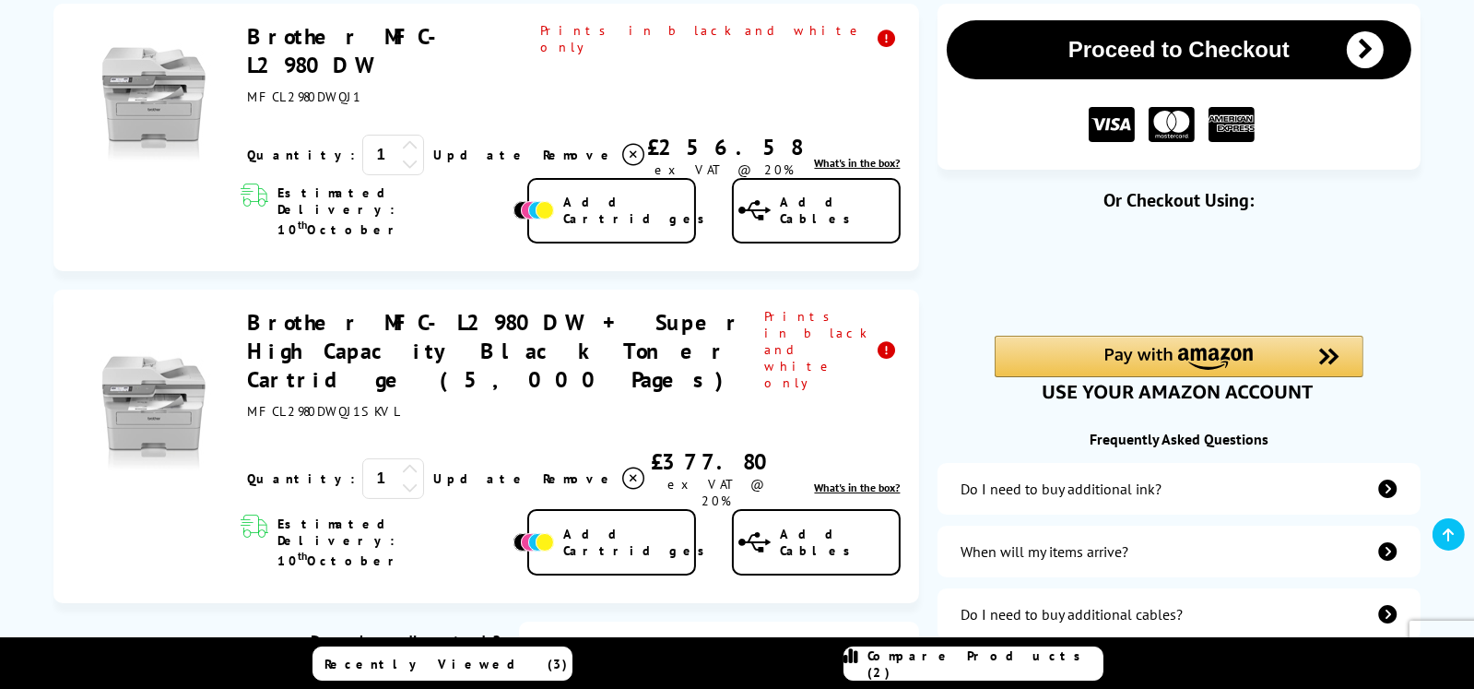
click at [622, 144] on icon at bounding box center [633, 155] width 22 height 22
